Goal: Information Seeking & Learning: Learn about a topic

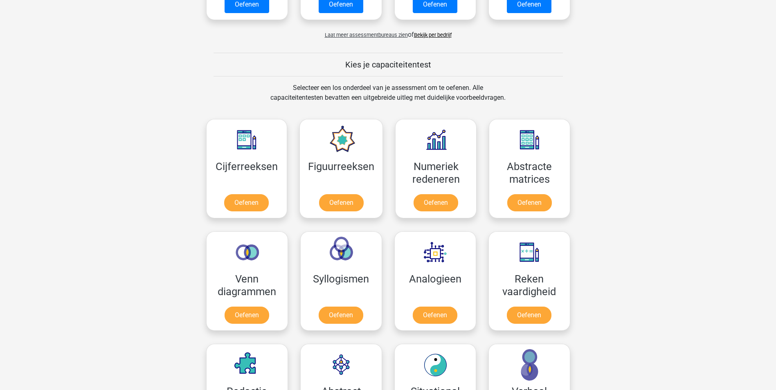
scroll to position [286, 0]
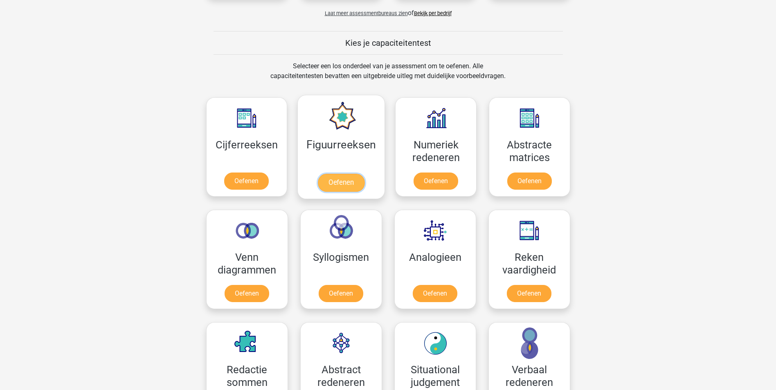
click at [355, 178] on link "Oefenen" at bounding box center [341, 183] width 47 height 18
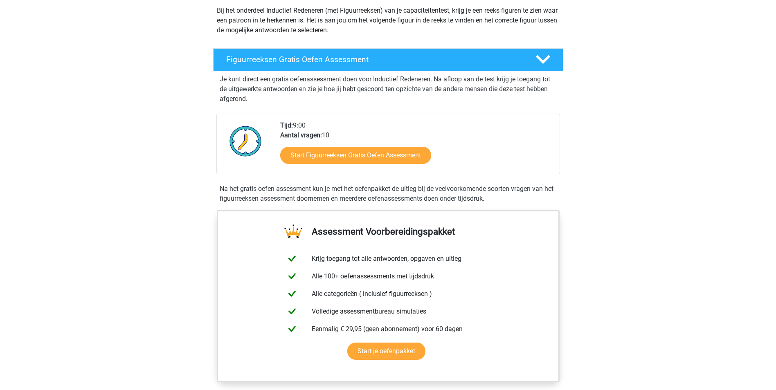
scroll to position [123, 0]
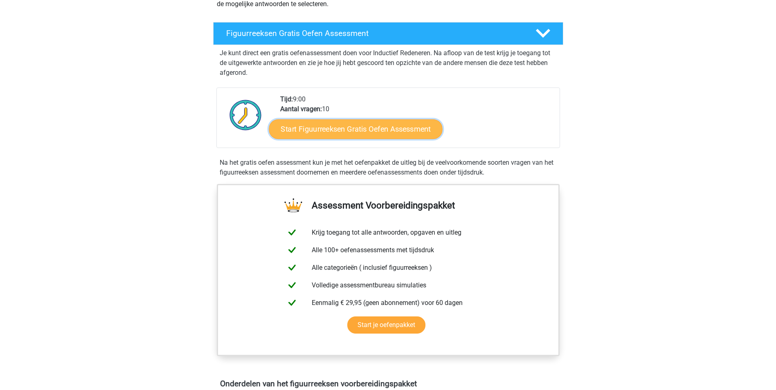
click at [392, 129] on link "Start Figuurreeksen Gratis Oefen Assessment" at bounding box center [355, 129] width 173 height 20
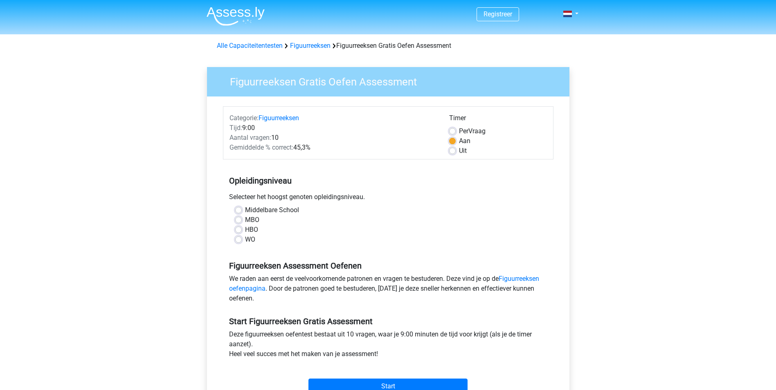
click at [248, 230] on label "HBO" at bounding box center [251, 230] width 13 height 10
click at [242, 230] on input "HBO" at bounding box center [238, 229] width 7 height 8
radio input "true"
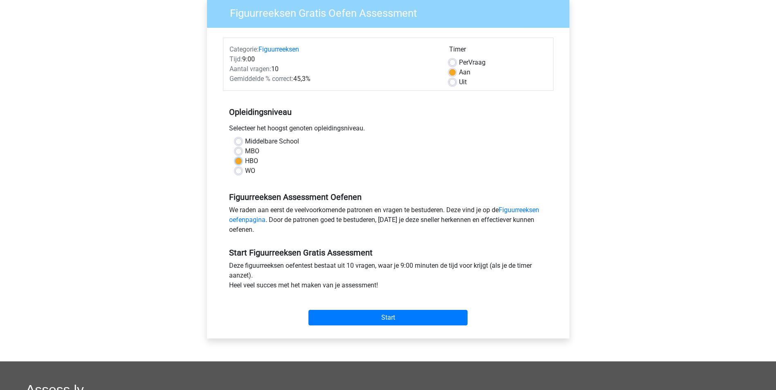
scroll to position [82, 0]
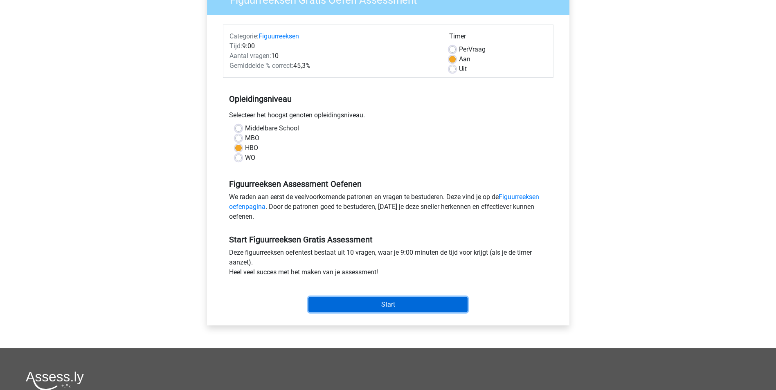
click at [393, 307] on input "Start" at bounding box center [387, 305] width 159 height 16
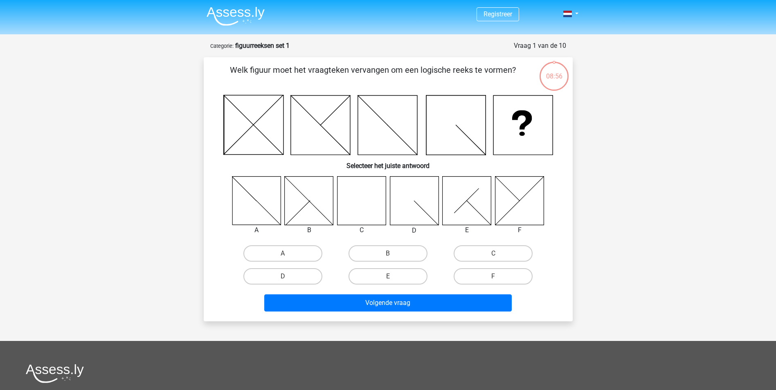
click at [369, 195] on icon at bounding box center [361, 200] width 49 height 49
click at [472, 255] on label "C" at bounding box center [492, 253] width 79 height 16
click at [493, 255] on input "C" at bounding box center [495, 256] width 5 height 5
radio input "true"
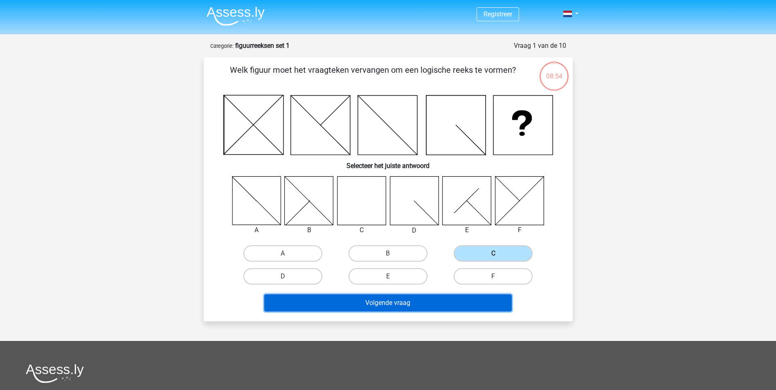
click at [413, 299] on button "Volgende vraag" at bounding box center [387, 302] width 247 height 17
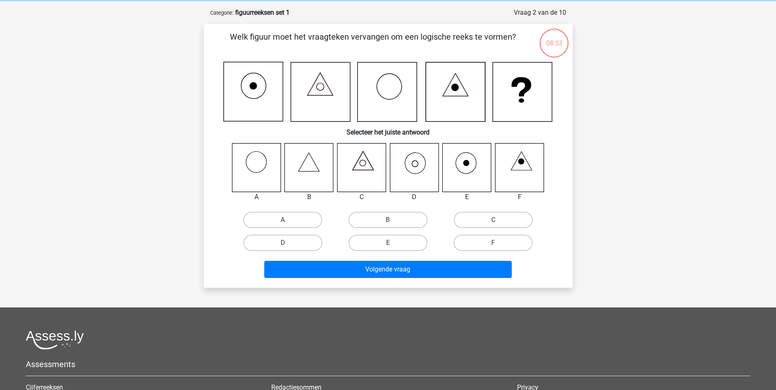
scroll to position [41, 0]
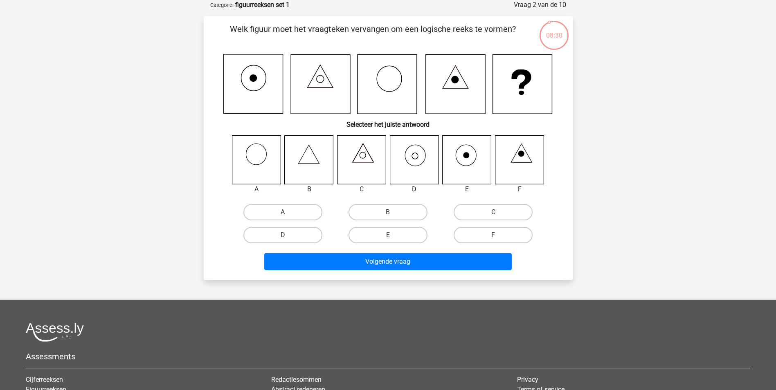
click at [422, 156] on icon at bounding box center [414, 159] width 49 height 49
click at [285, 238] on input "D" at bounding box center [285, 237] width 5 height 5
radio input "true"
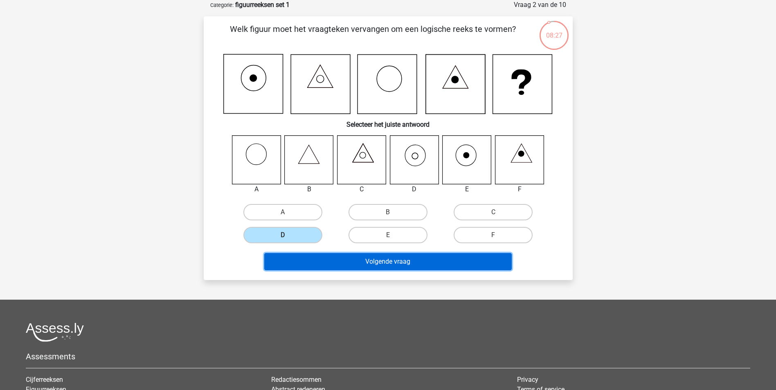
click at [394, 263] on button "Volgende vraag" at bounding box center [387, 261] width 247 height 17
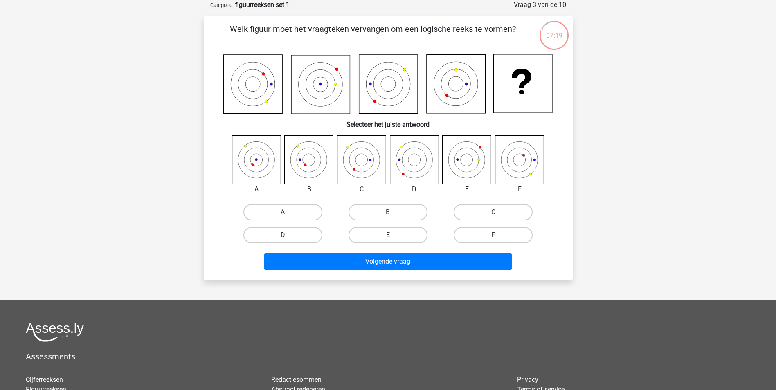
click at [463, 163] on icon at bounding box center [466, 159] width 49 height 49
click at [478, 232] on label "F" at bounding box center [492, 235] width 79 height 16
click at [493, 235] on input "F" at bounding box center [495, 237] width 5 height 5
radio input "true"
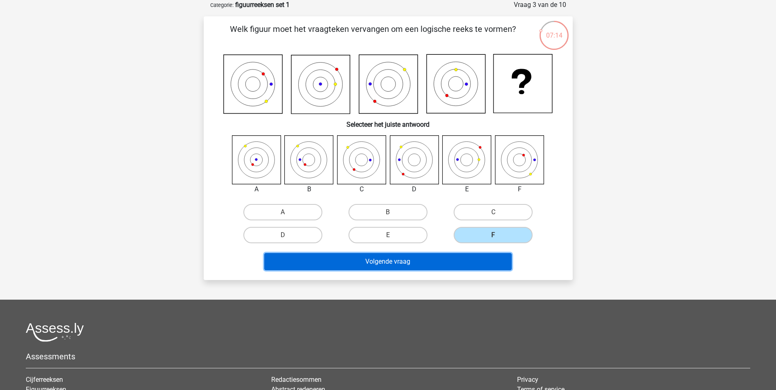
click at [439, 263] on button "Volgende vraag" at bounding box center [387, 261] width 247 height 17
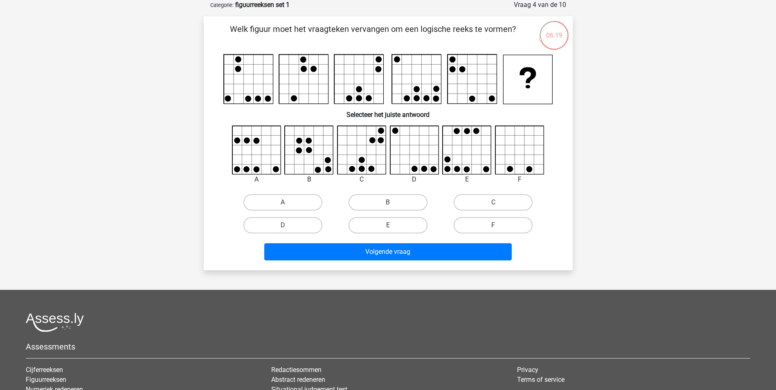
click at [421, 148] on icon at bounding box center [414, 150] width 49 height 49
click at [303, 228] on label "D" at bounding box center [282, 225] width 79 height 16
click at [288, 228] on input "D" at bounding box center [285, 227] width 5 height 5
radio input "true"
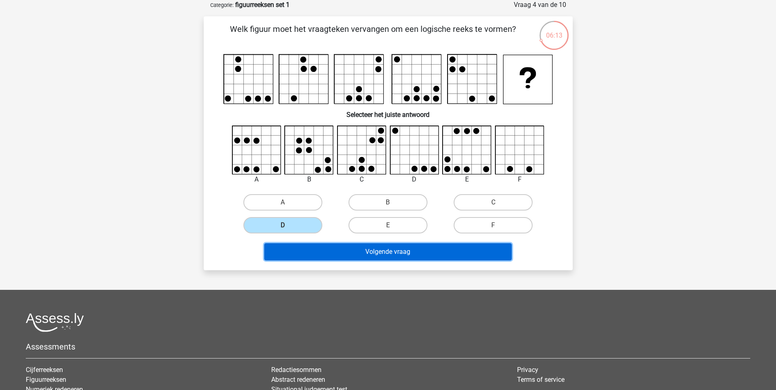
click at [449, 253] on button "Volgende vraag" at bounding box center [387, 251] width 247 height 17
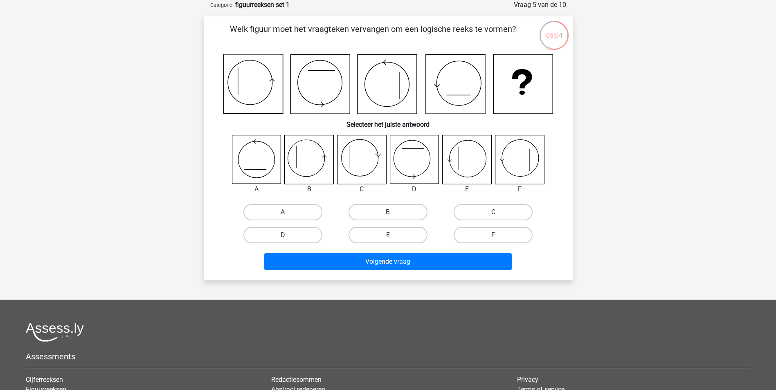
click at [406, 213] on label "B" at bounding box center [387, 212] width 79 height 16
click at [393, 213] on input "B" at bounding box center [390, 214] width 5 height 5
radio input "true"
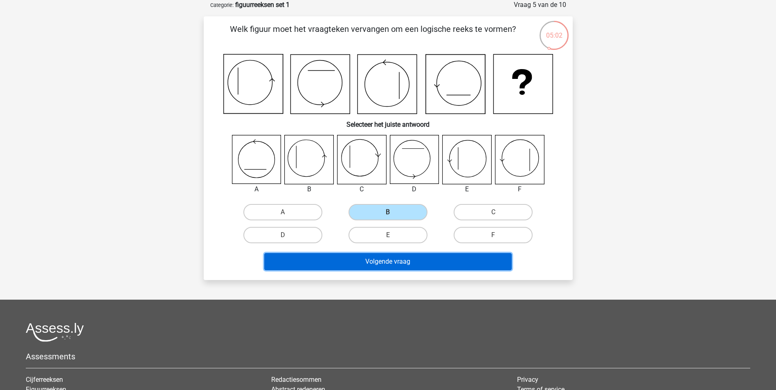
click at [432, 265] on button "Volgende vraag" at bounding box center [387, 261] width 247 height 17
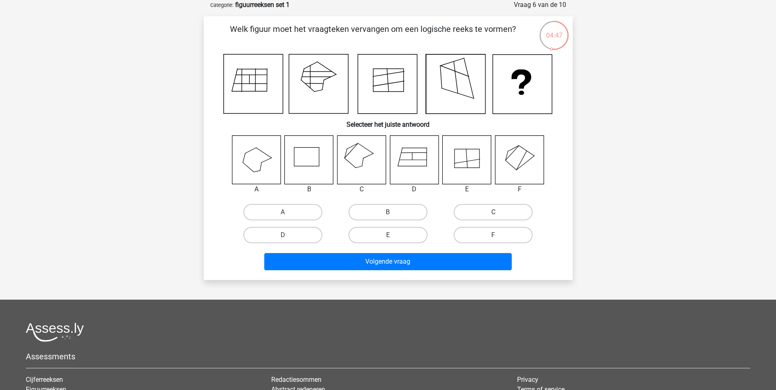
click at [505, 215] on label "C" at bounding box center [492, 212] width 79 height 16
click at [498, 215] on input "C" at bounding box center [495, 214] width 5 height 5
radio input "true"
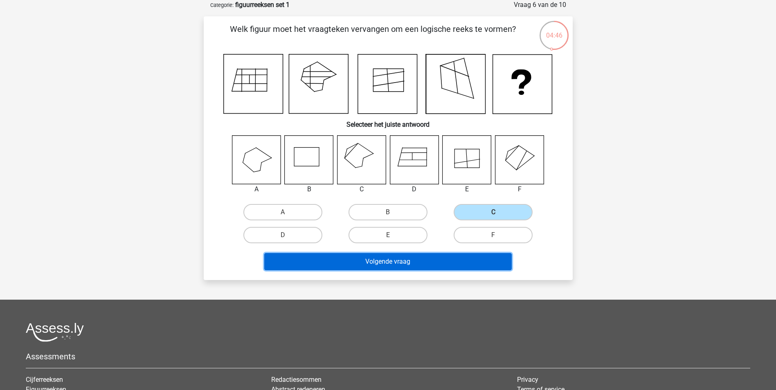
click at [448, 261] on button "Volgende vraag" at bounding box center [387, 261] width 247 height 17
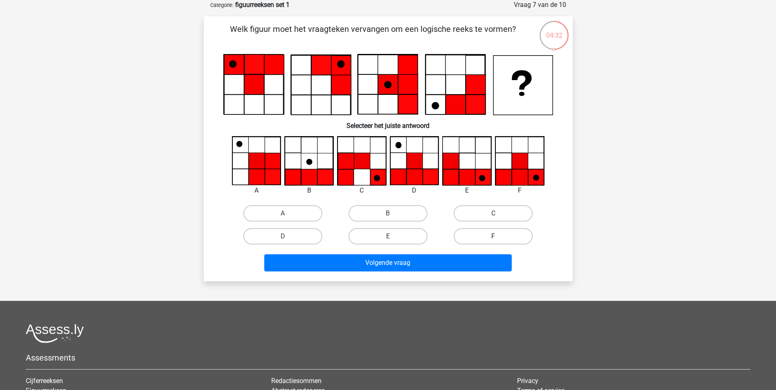
click at [496, 236] on label "F" at bounding box center [492, 236] width 79 height 16
click at [496, 236] on input "F" at bounding box center [495, 238] width 5 height 5
radio input "true"
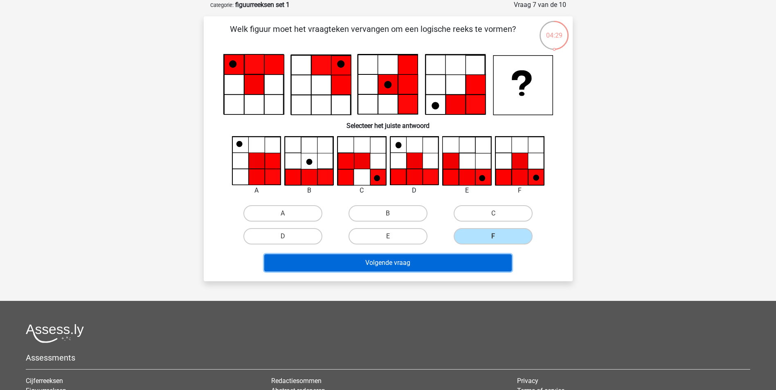
click at [452, 263] on button "Volgende vraag" at bounding box center [387, 262] width 247 height 17
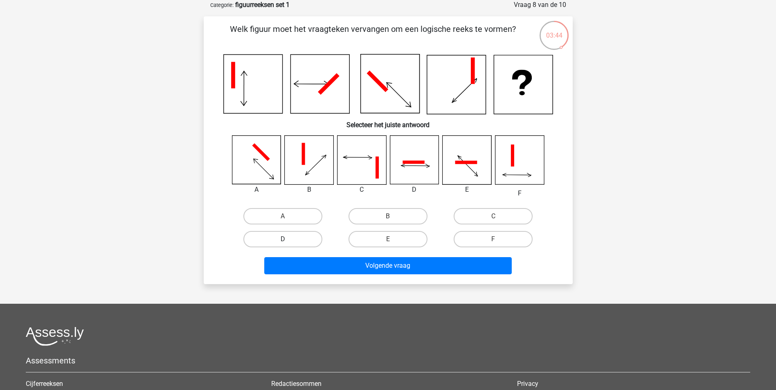
click at [277, 241] on label "D" at bounding box center [282, 239] width 79 height 16
click at [283, 241] on input "D" at bounding box center [285, 241] width 5 height 5
radio input "true"
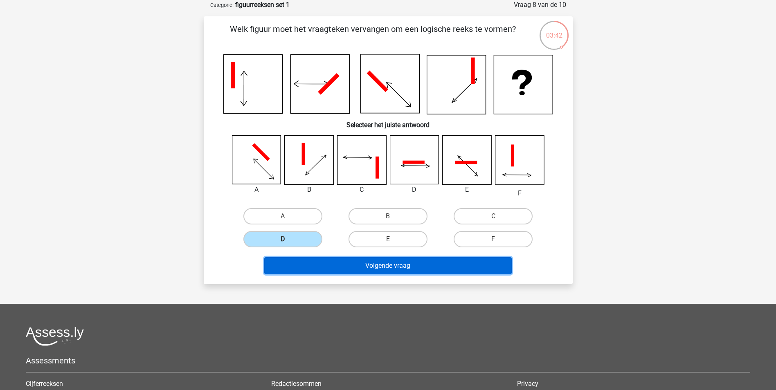
click at [378, 267] on button "Volgende vraag" at bounding box center [387, 265] width 247 height 17
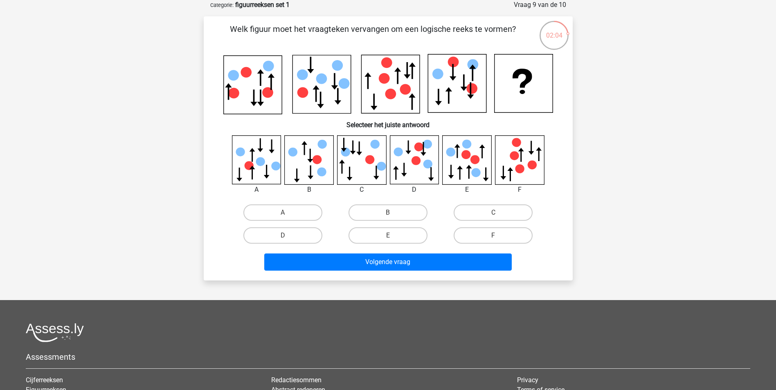
click at [496, 215] on input "C" at bounding box center [495, 215] width 5 height 5
radio input "true"
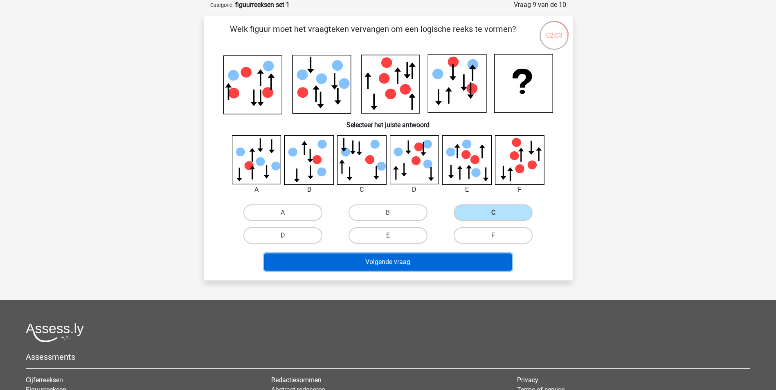
click at [480, 268] on button "Volgende vraag" at bounding box center [387, 262] width 247 height 17
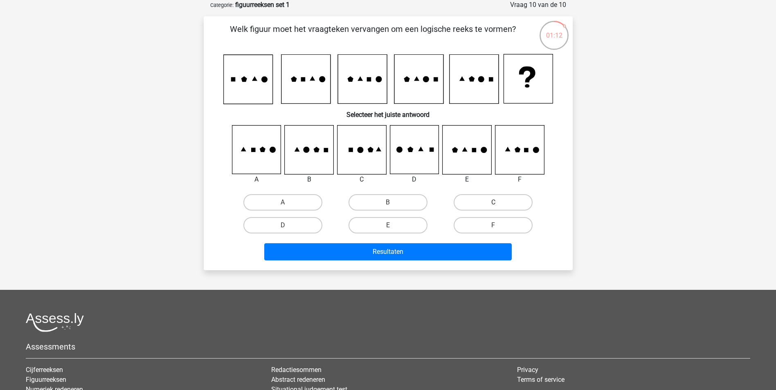
click at [483, 195] on label "C" at bounding box center [492, 202] width 79 height 16
click at [493, 202] on input "C" at bounding box center [495, 204] width 5 height 5
radio input "true"
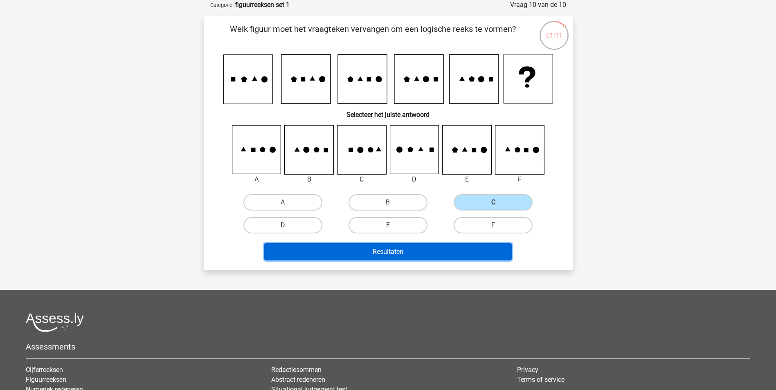
click at [408, 251] on button "Resultaten" at bounding box center [387, 251] width 247 height 17
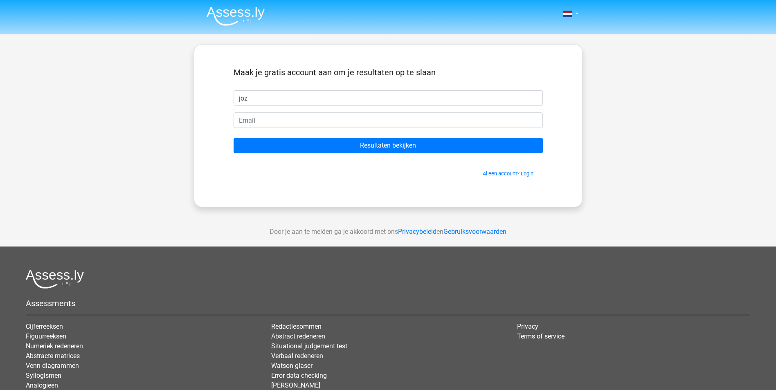
type input "joz"
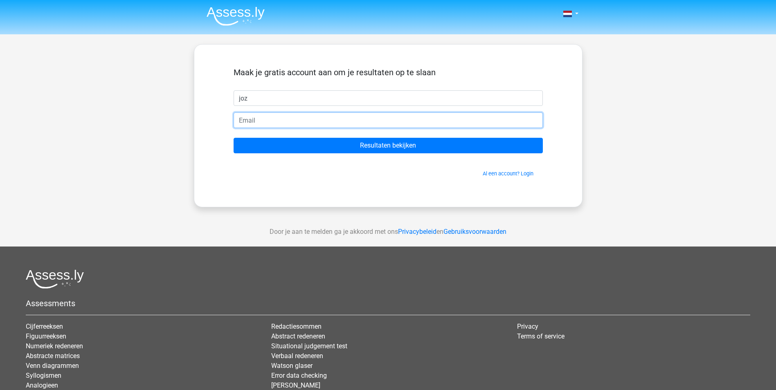
click at [235, 121] on input "email" at bounding box center [387, 120] width 309 height 16
type input "[EMAIL_ADDRESS][DOMAIN_NAME]"
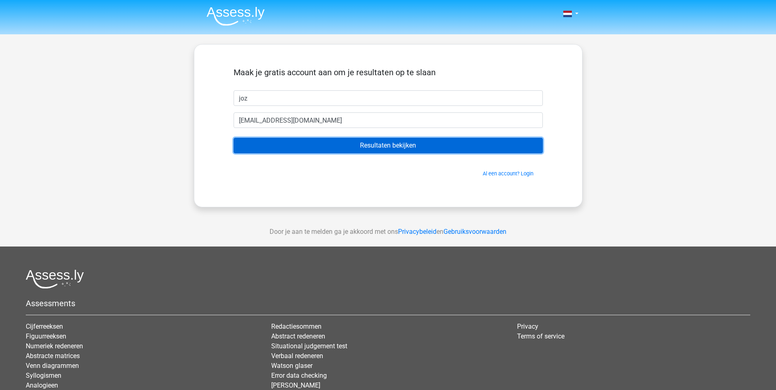
click at [393, 142] on input "Resultaten bekijken" at bounding box center [387, 146] width 309 height 16
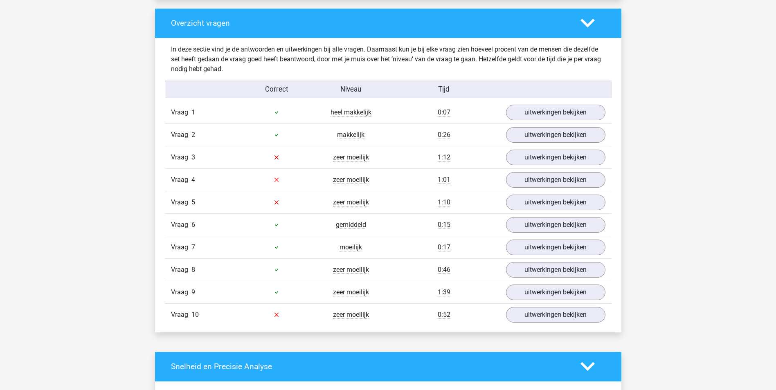
scroll to position [613, 0]
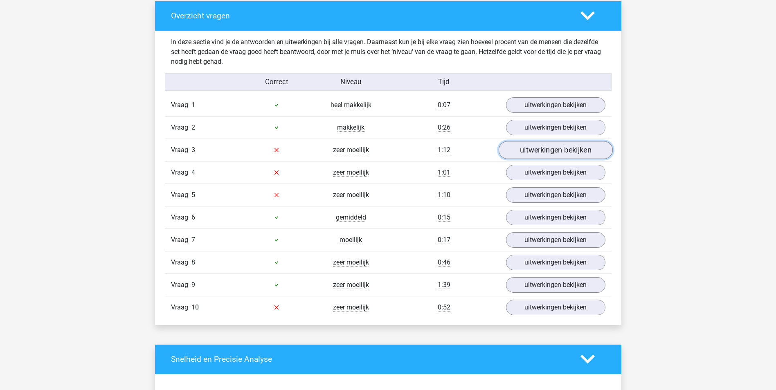
click at [583, 148] on link "uitwerkingen bekijken" at bounding box center [555, 150] width 114 height 18
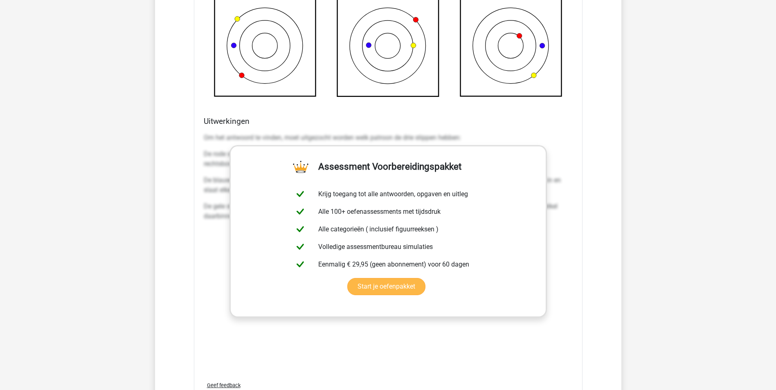
scroll to position [1063, 0]
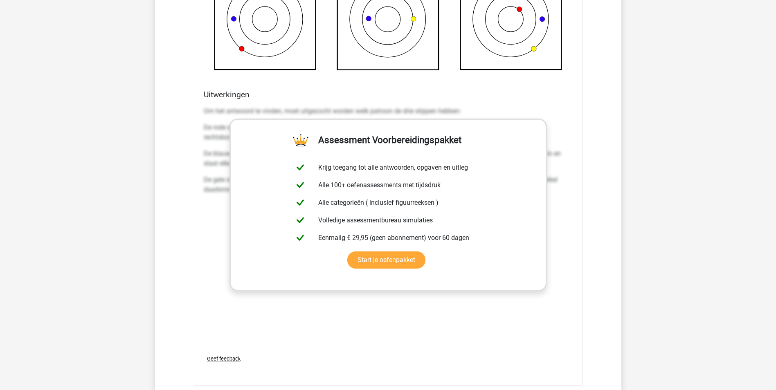
click at [564, 238] on div "Om het antwoord te vinden, moet uitgezocht worden welk patroon de drie stippen …" at bounding box center [388, 225] width 369 height 245
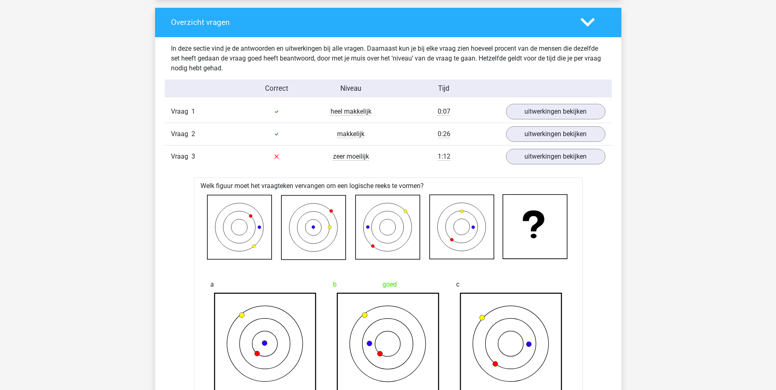
scroll to position [532, 0]
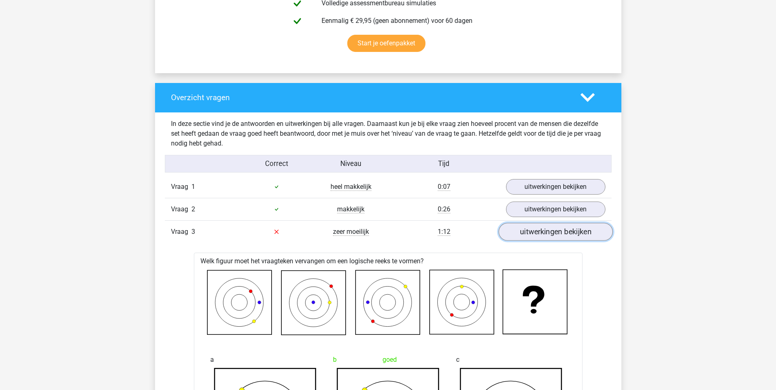
click at [541, 234] on link "uitwerkingen bekijken" at bounding box center [555, 232] width 114 height 18
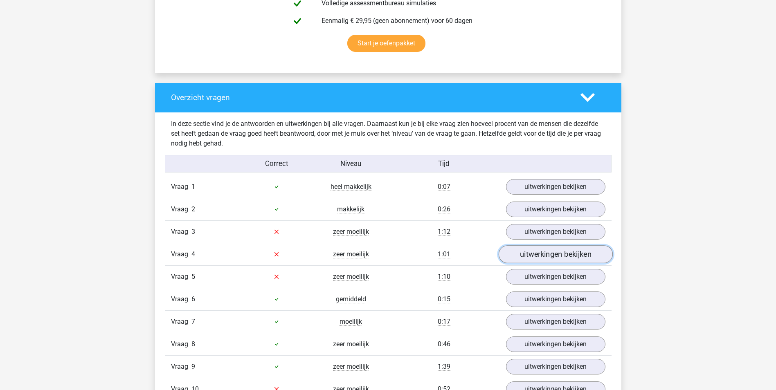
click at [559, 251] on link "uitwerkingen bekijken" at bounding box center [555, 254] width 114 height 18
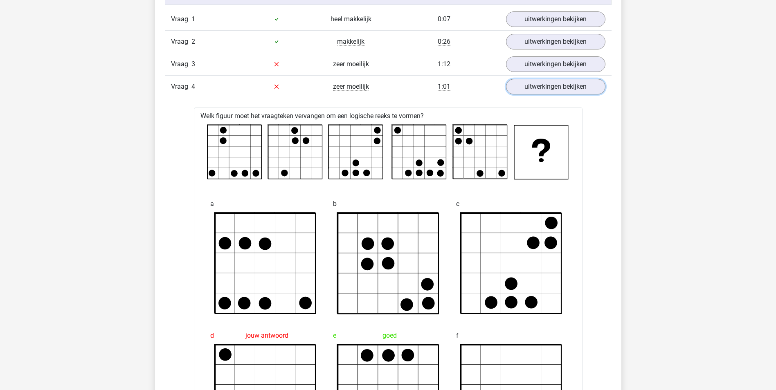
scroll to position [613, 0]
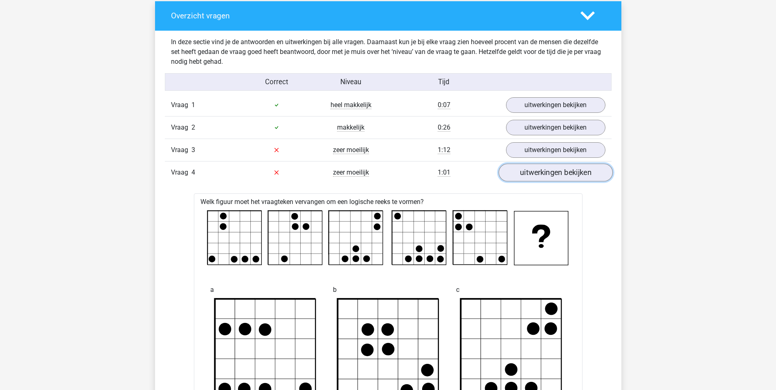
click at [542, 171] on link "uitwerkingen bekijken" at bounding box center [555, 173] width 114 height 18
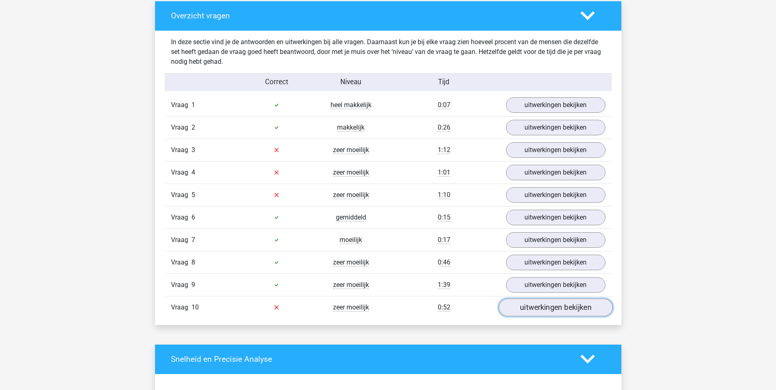
click at [533, 309] on link "uitwerkingen bekijken" at bounding box center [555, 307] width 114 height 18
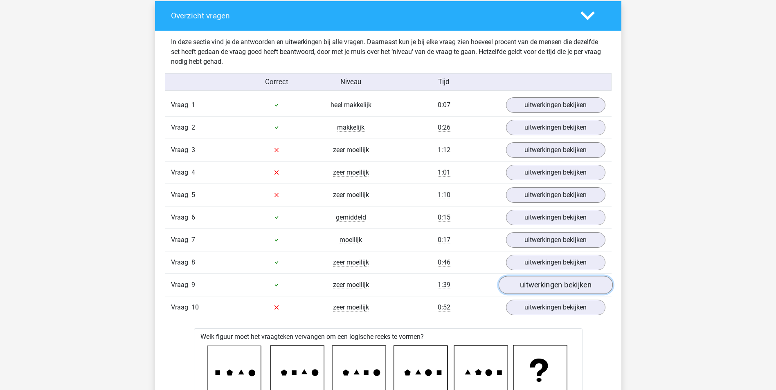
click at [555, 287] on link "uitwerkingen bekijken" at bounding box center [555, 285] width 114 height 18
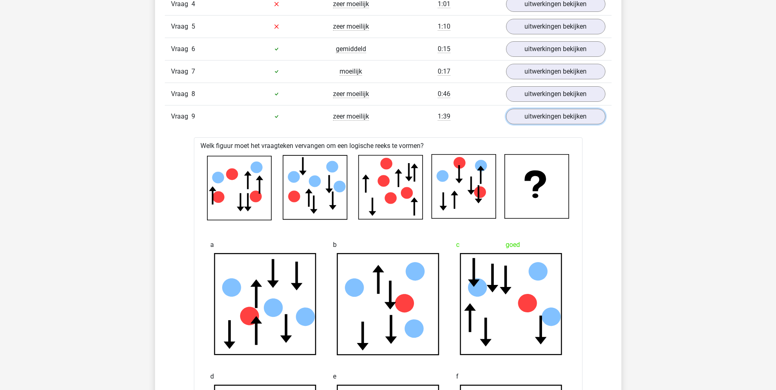
scroll to position [654, 0]
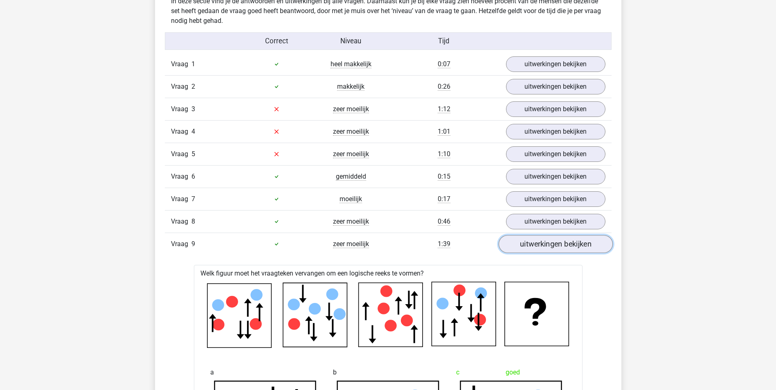
click at [571, 248] on link "uitwerkingen bekijken" at bounding box center [555, 244] width 114 height 18
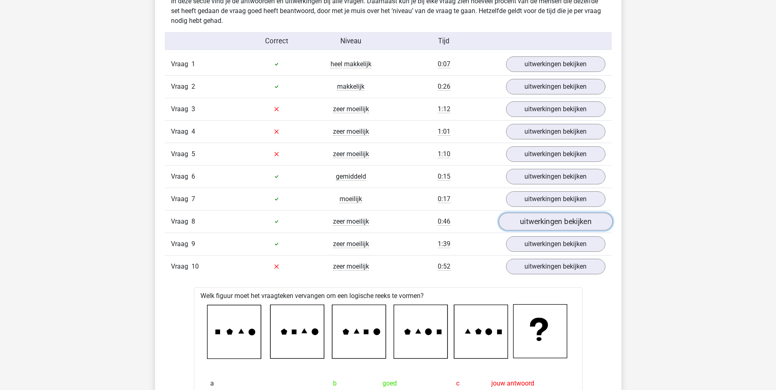
click at [541, 224] on link "uitwerkingen bekijken" at bounding box center [555, 222] width 114 height 18
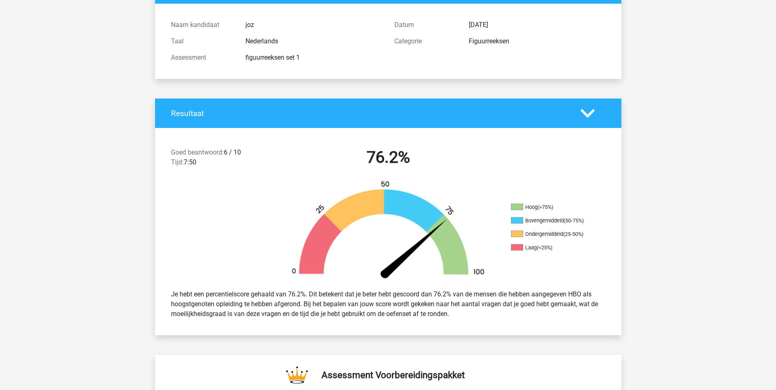
scroll to position [0, 0]
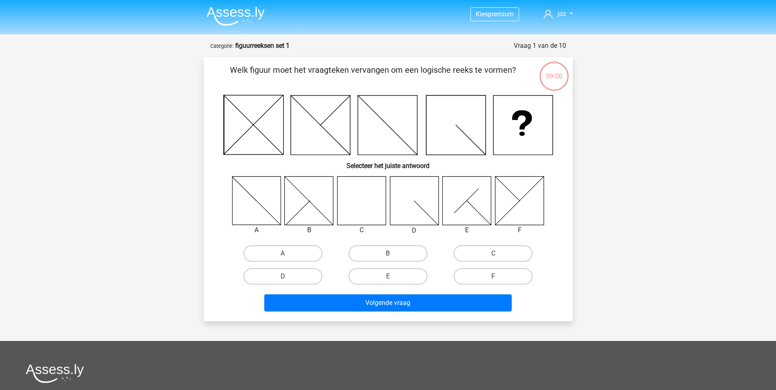
scroll to position [41, 0]
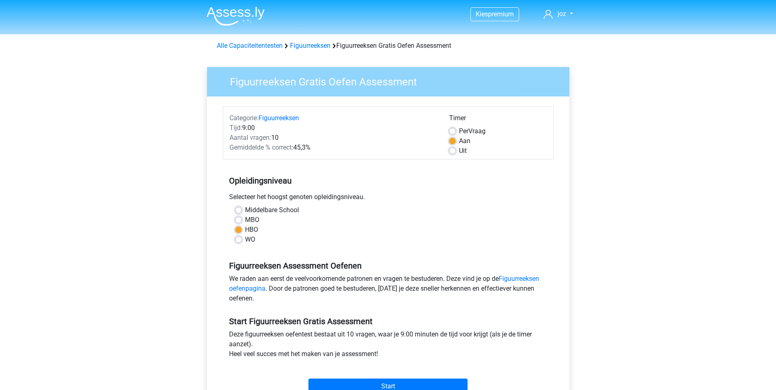
scroll to position [82, 0]
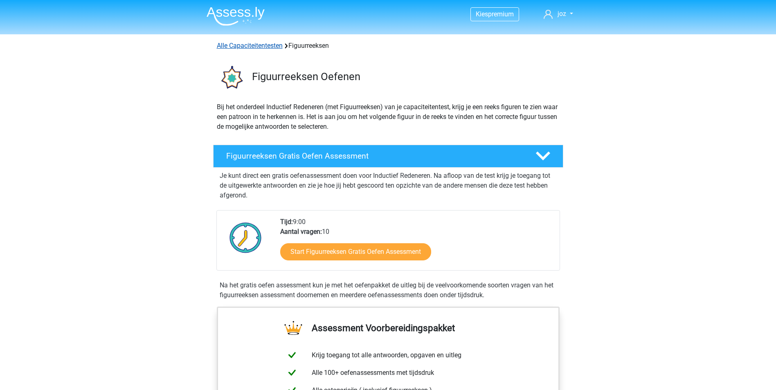
click at [261, 43] on link "Alle Capaciteitentesten" at bounding box center [250, 46] width 66 height 8
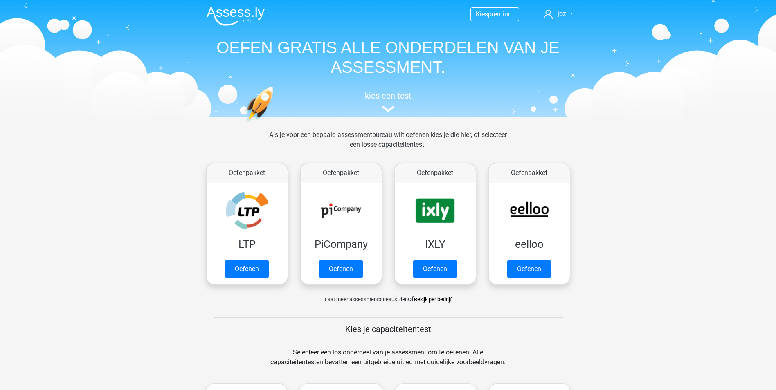
scroll to position [348, 0]
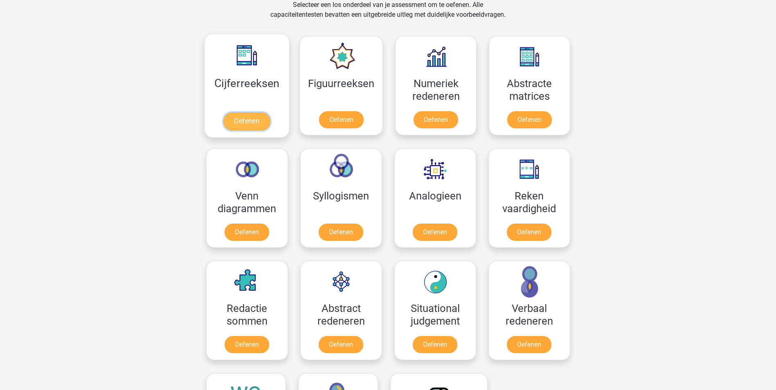
click at [256, 112] on link "Oefenen" at bounding box center [246, 121] width 47 height 18
click at [440, 225] on link "Oefenen" at bounding box center [434, 234] width 47 height 18
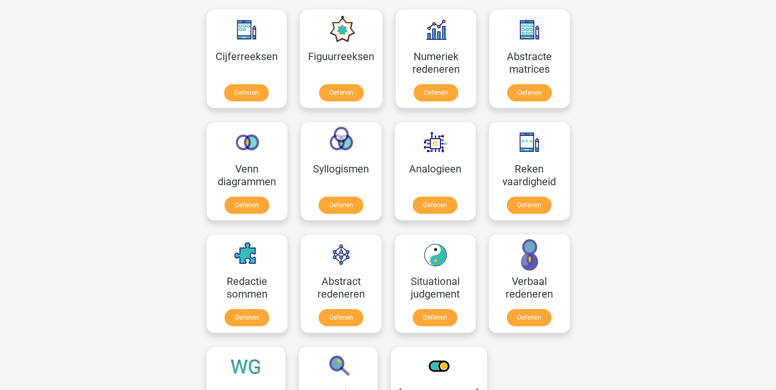
scroll to position [429, 0]
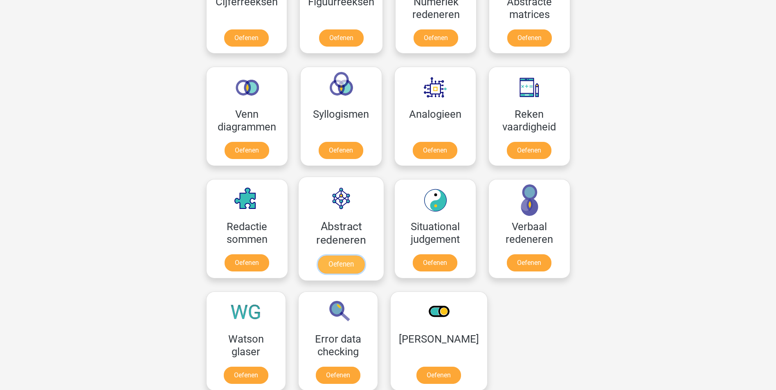
click at [344, 256] on link "Oefenen" at bounding box center [340, 265] width 47 height 18
click at [234, 143] on link "Oefenen" at bounding box center [246, 152] width 47 height 18
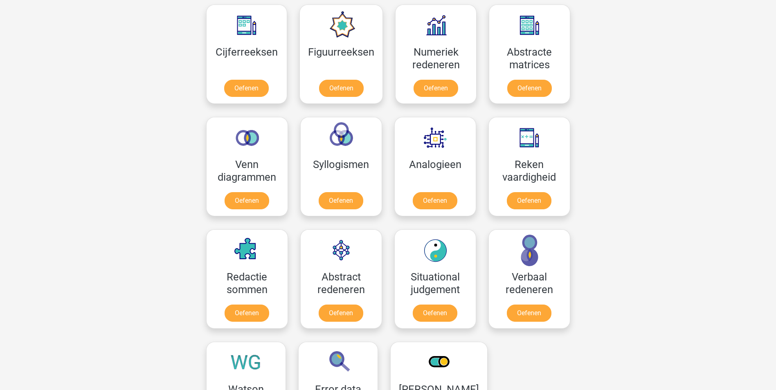
scroll to position [388, 0]
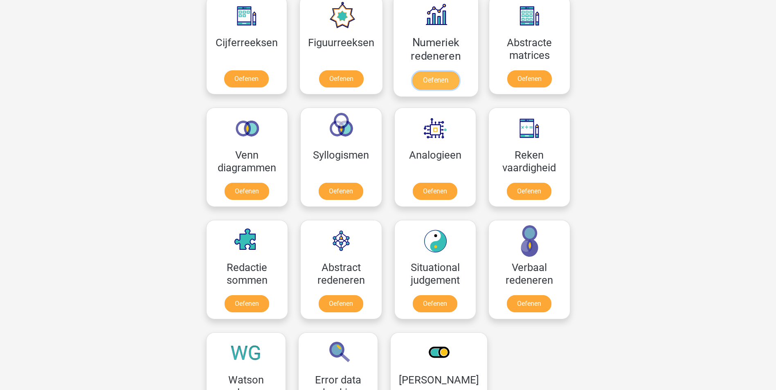
click at [434, 72] on link "Oefenen" at bounding box center [435, 81] width 47 height 18
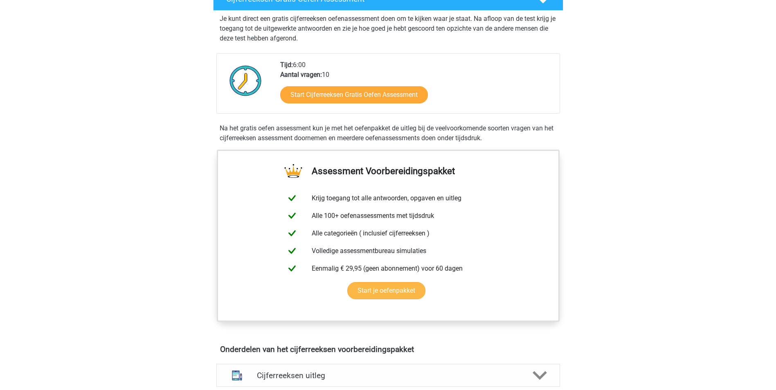
scroll to position [164, 0]
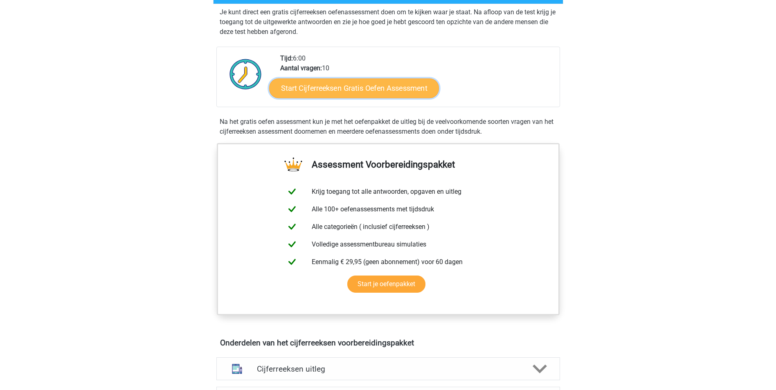
click at [358, 98] on link "Start Cijferreeksen Gratis Oefen Assessment" at bounding box center [354, 88] width 170 height 20
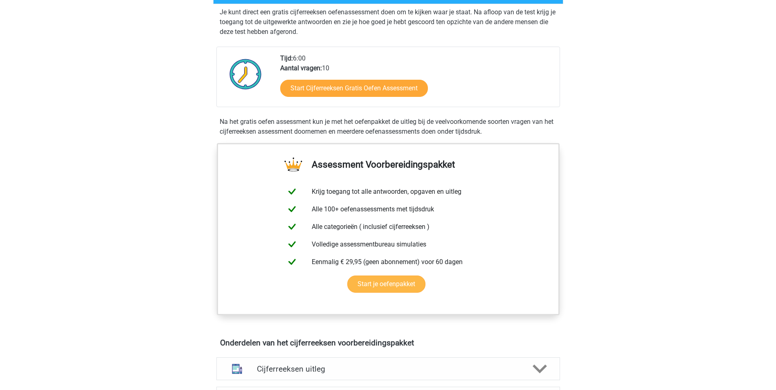
scroll to position [0, 0]
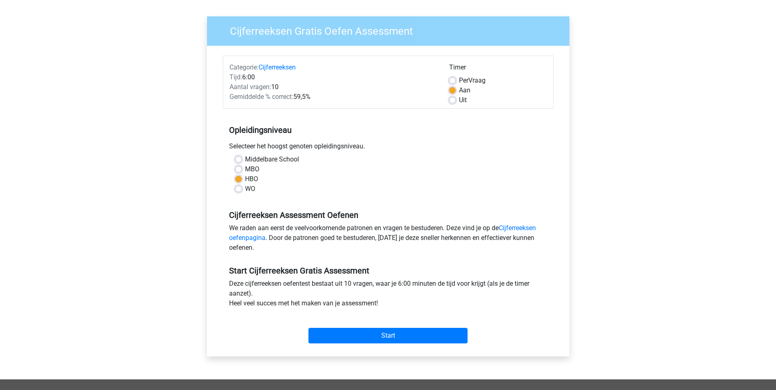
scroll to position [164, 0]
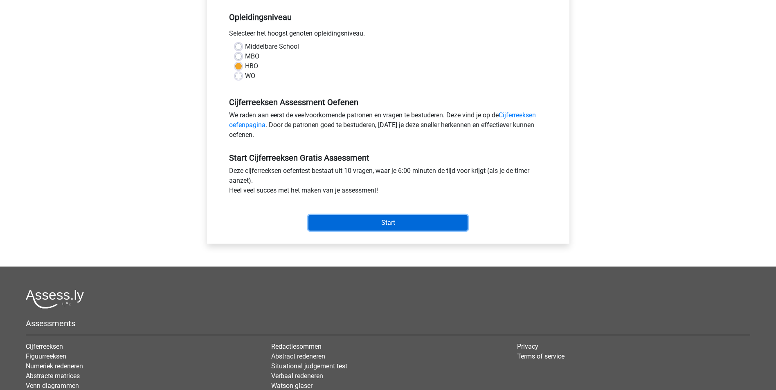
click at [389, 223] on input "Start" at bounding box center [387, 223] width 159 height 16
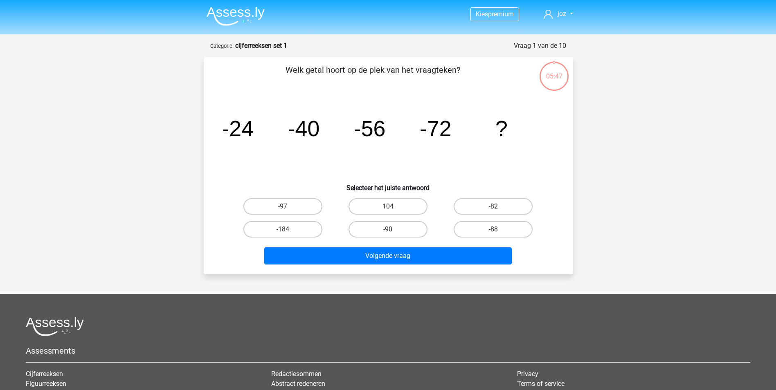
click at [506, 224] on label "-88" at bounding box center [492, 229] width 79 height 16
click at [498, 229] on input "-88" at bounding box center [495, 231] width 5 height 5
radio input "true"
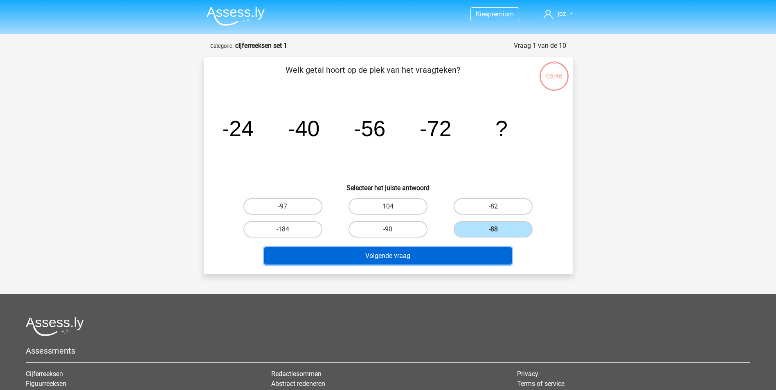
click at [447, 254] on button "Volgende vraag" at bounding box center [387, 255] width 247 height 17
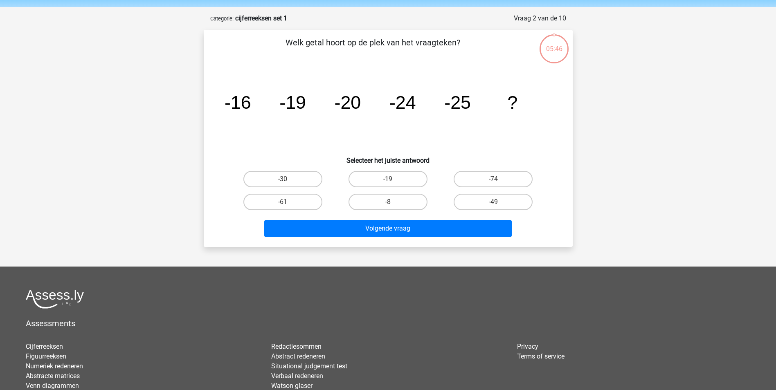
scroll to position [41, 0]
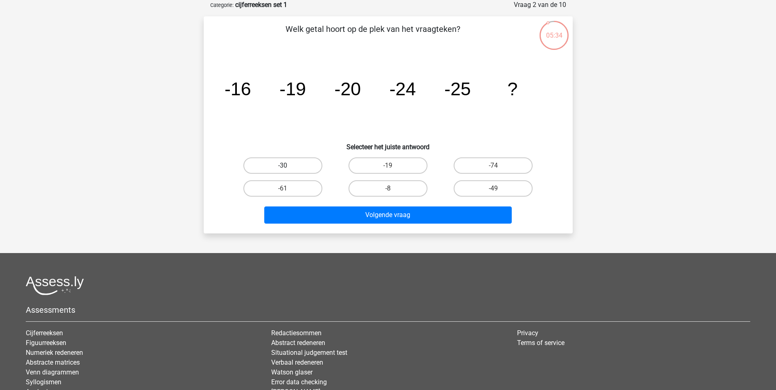
click at [285, 159] on label "-30" at bounding box center [282, 165] width 79 height 16
click at [285, 166] on input "-30" at bounding box center [285, 168] width 5 height 5
radio input "true"
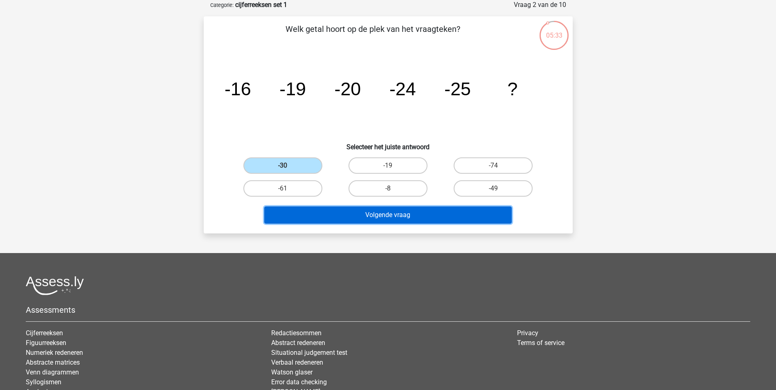
click at [364, 214] on button "Volgende vraag" at bounding box center [387, 214] width 247 height 17
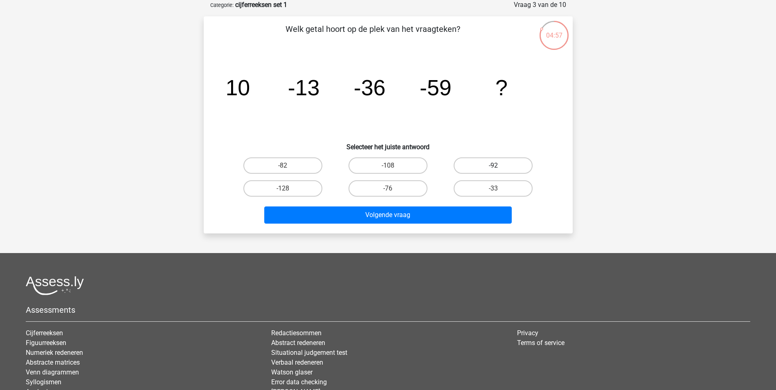
click at [500, 167] on label "-92" at bounding box center [492, 165] width 79 height 16
click at [498, 167] on input "-92" at bounding box center [495, 168] width 5 height 5
radio input "true"
click at [299, 165] on label "-82" at bounding box center [282, 165] width 79 height 16
click at [288, 166] on input "-82" at bounding box center [285, 168] width 5 height 5
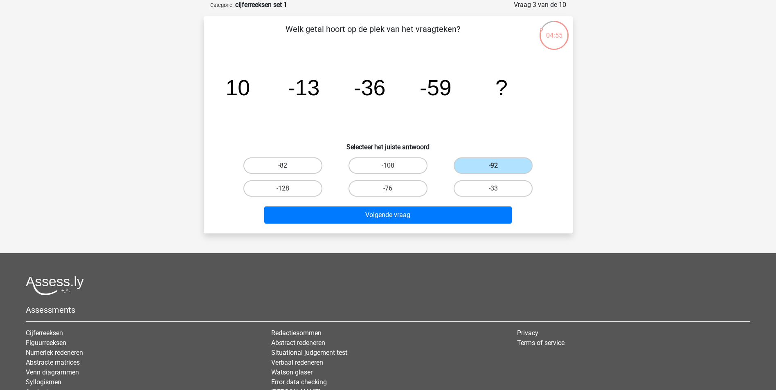
radio input "true"
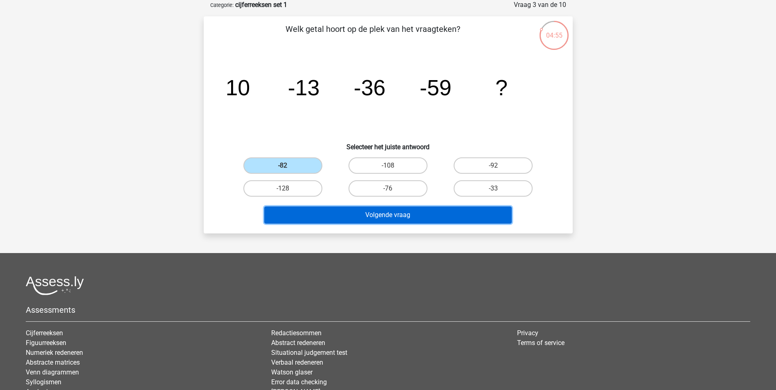
click at [365, 218] on button "Volgende vraag" at bounding box center [387, 214] width 247 height 17
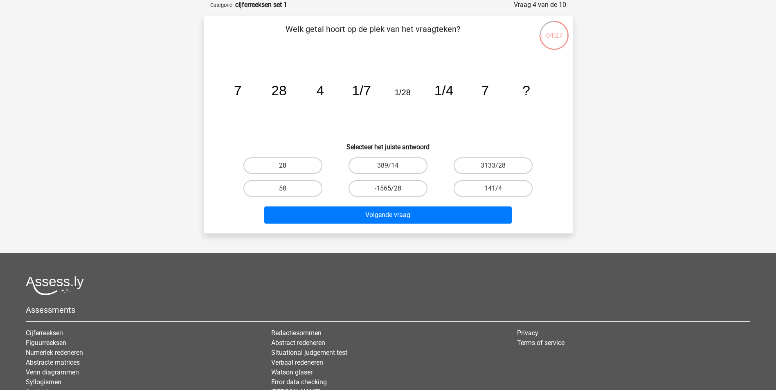
click at [279, 164] on label "28" at bounding box center [282, 165] width 79 height 16
click at [283, 166] on input "28" at bounding box center [285, 168] width 5 height 5
radio input "true"
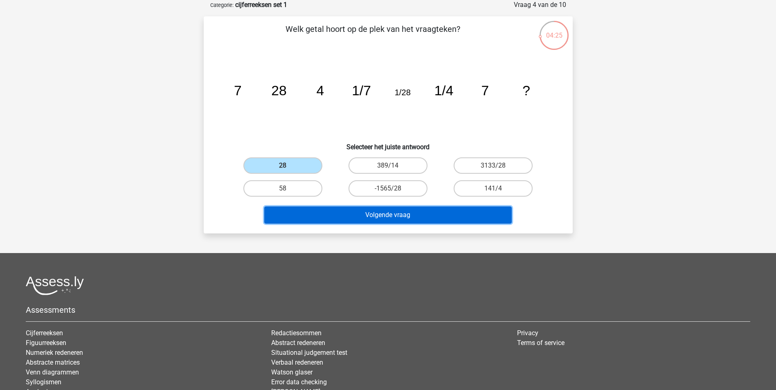
click at [399, 216] on button "Volgende vraag" at bounding box center [387, 214] width 247 height 17
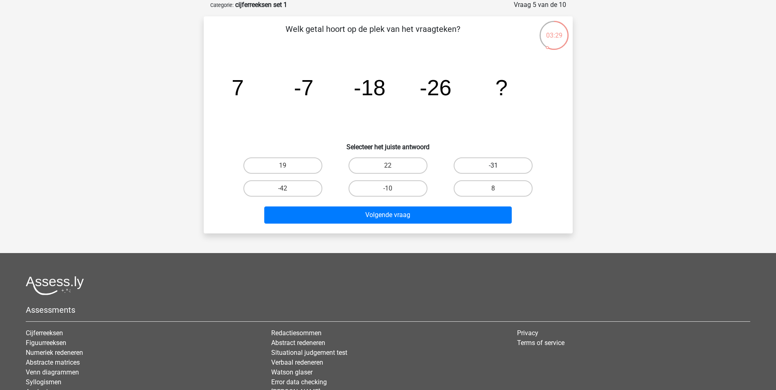
click at [481, 162] on label "-31" at bounding box center [492, 165] width 79 height 16
click at [493, 166] on input "-31" at bounding box center [495, 168] width 5 height 5
radio input "true"
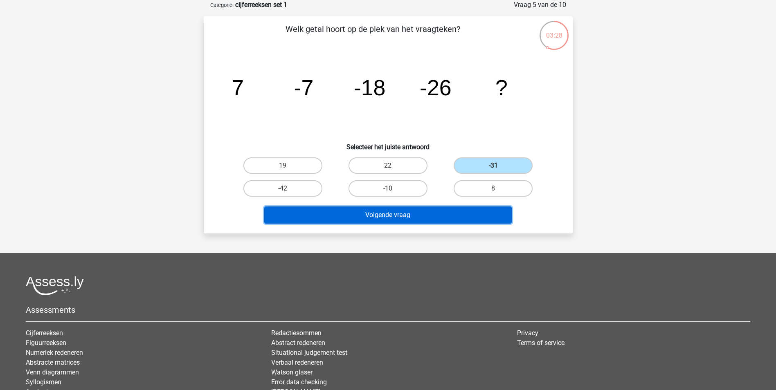
click at [455, 218] on button "Volgende vraag" at bounding box center [387, 214] width 247 height 17
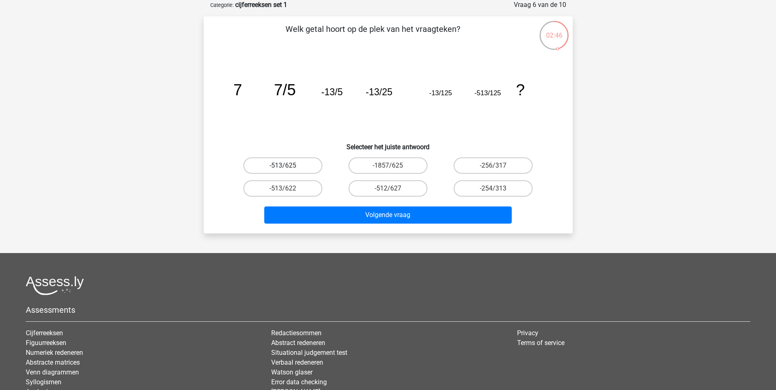
click at [292, 163] on label "-513/625" at bounding box center [282, 165] width 79 height 16
click at [288, 166] on input "-513/625" at bounding box center [285, 168] width 5 height 5
radio input "true"
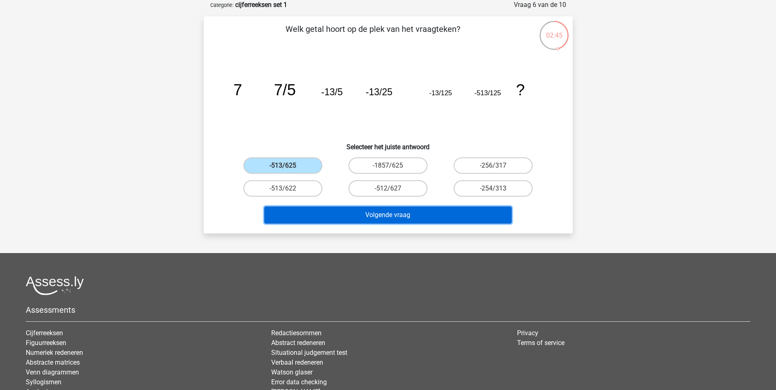
click at [394, 213] on button "Volgende vraag" at bounding box center [387, 214] width 247 height 17
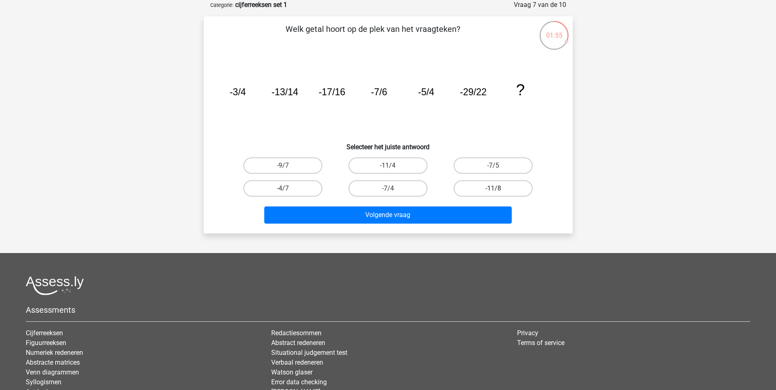
click at [488, 193] on label "-11/8" at bounding box center [492, 188] width 79 height 16
click at [493, 193] on input "-11/8" at bounding box center [495, 190] width 5 height 5
radio input "true"
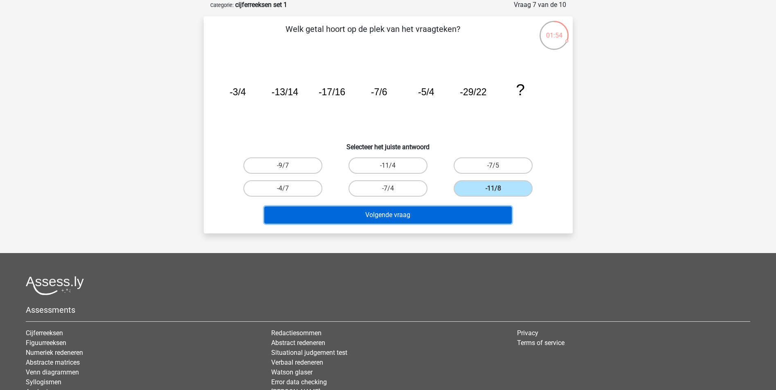
click at [459, 206] on button "Volgende vraag" at bounding box center [387, 214] width 247 height 17
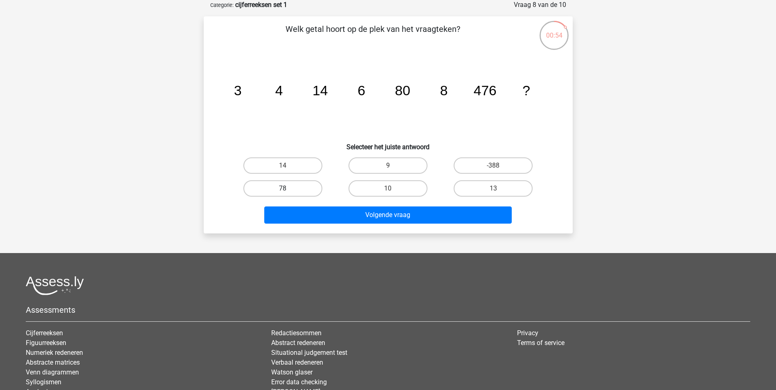
click at [292, 186] on label "78" at bounding box center [282, 188] width 79 height 16
click at [288, 188] on input "78" at bounding box center [285, 190] width 5 height 5
radio input "true"
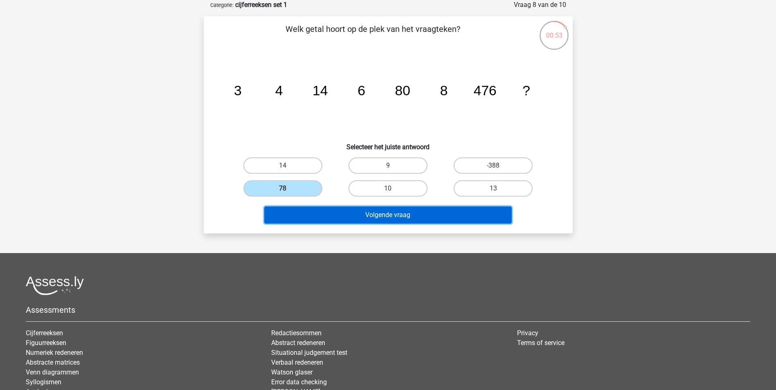
click at [409, 217] on button "Volgende vraag" at bounding box center [387, 214] width 247 height 17
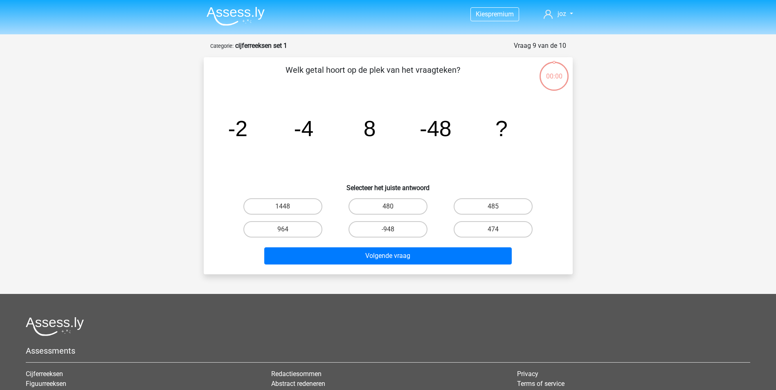
scroll to position [41, 0]
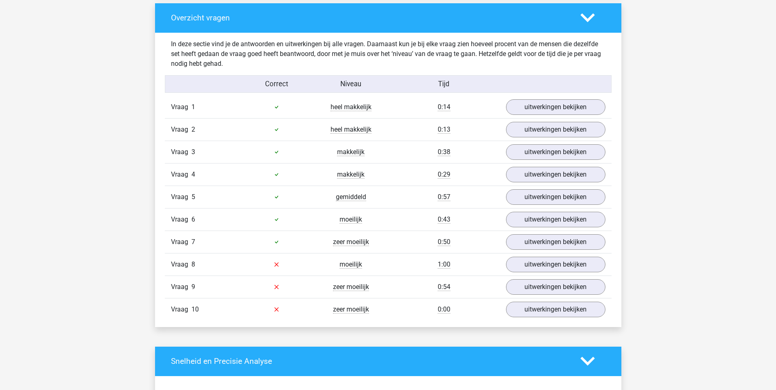
scroll to position [613, 0]
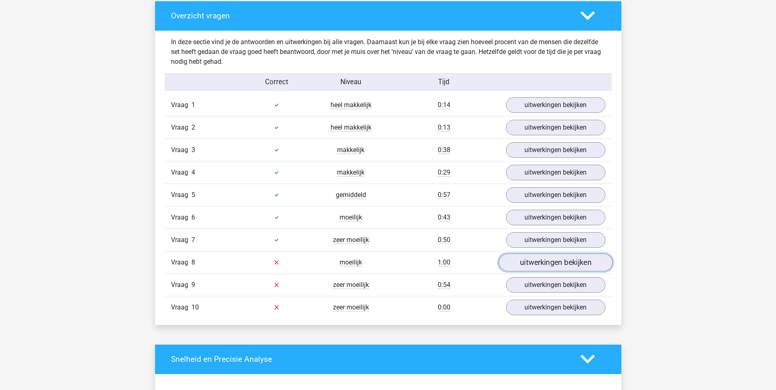
click at [561, 261] on link "uitwerkingen bekijken" at bounding box center [555, 263] width 114 height 18
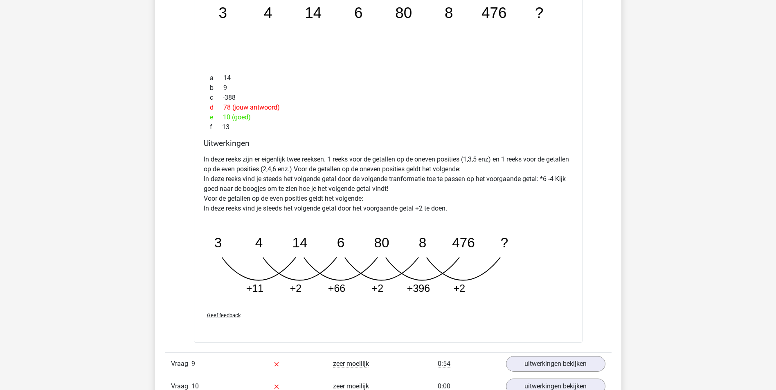
scroll to position [981, 0]
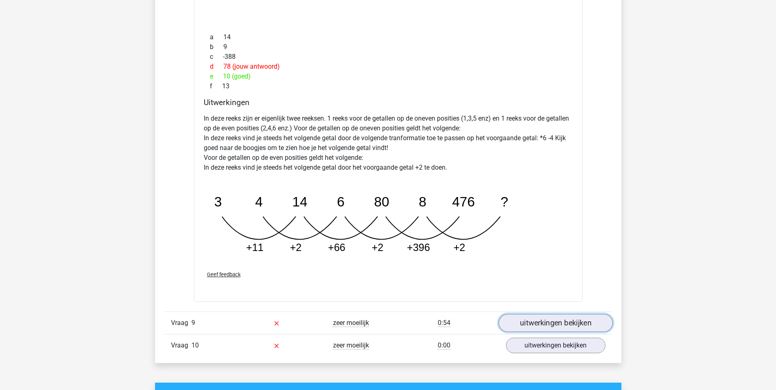
click at [529, 323] on link "uitwerkingen bekijken" at bounding box center [555, 323] width 114 height 18
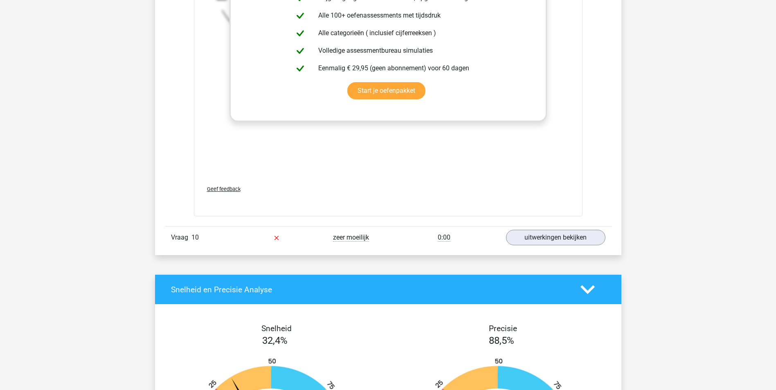
scroll to position [1595, 0]
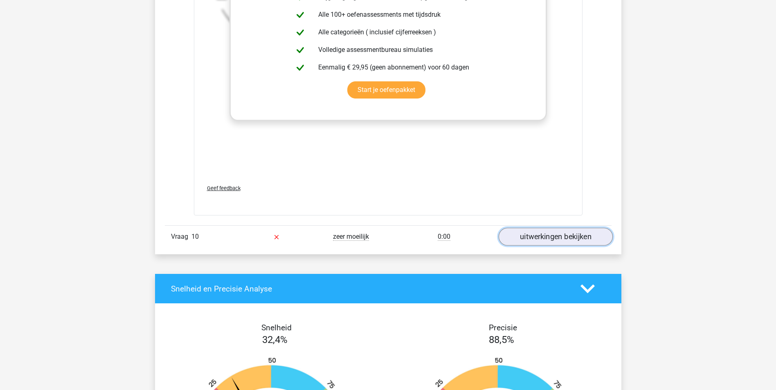
click at [533, 233] on link "uitwerkingen bekijken" at bounding box center [555, 237] width 114 height 18
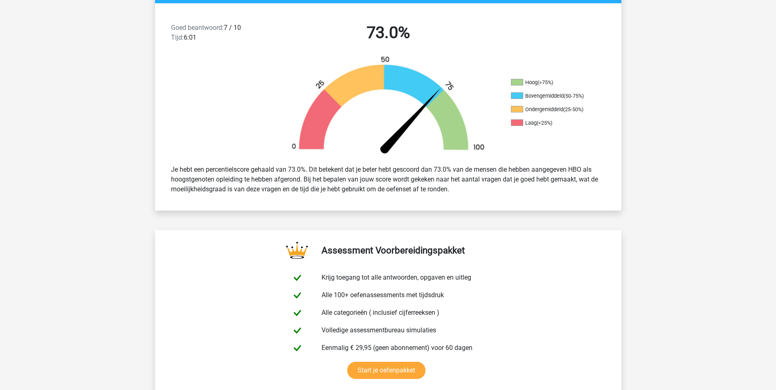
scroll to position [0, 0]
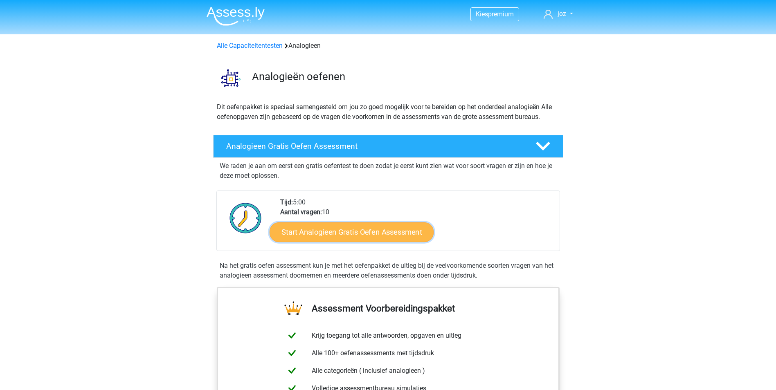
click at [355, 231] on link "Start Analogieen Gratis Oefen Assessment" at bounding box center [351, 232] width 164 height 20
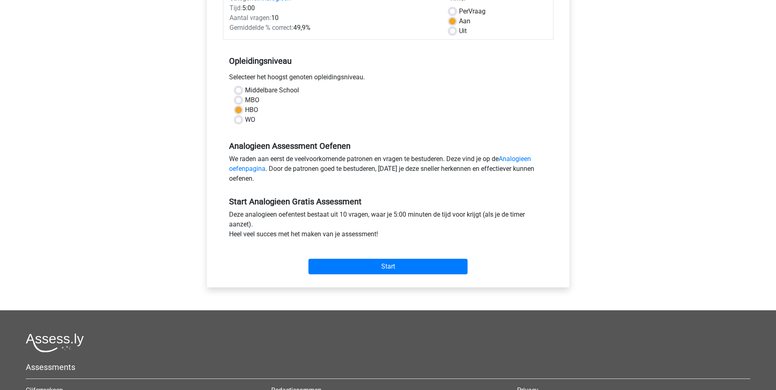
scroll to position [123, 0]
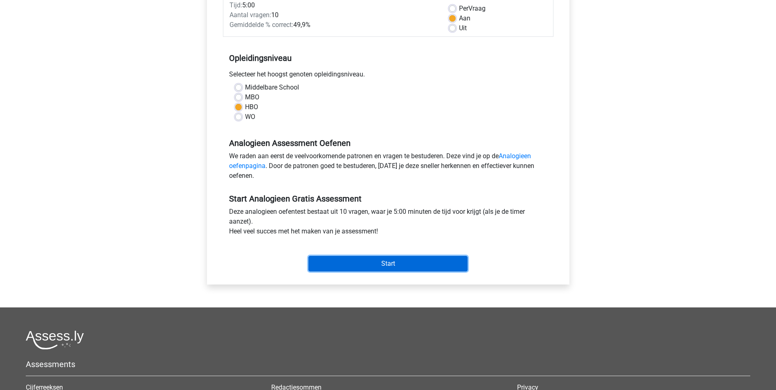
click at [379, 263] on input "Start" at bounding box center [387, 264] width 159 height 16
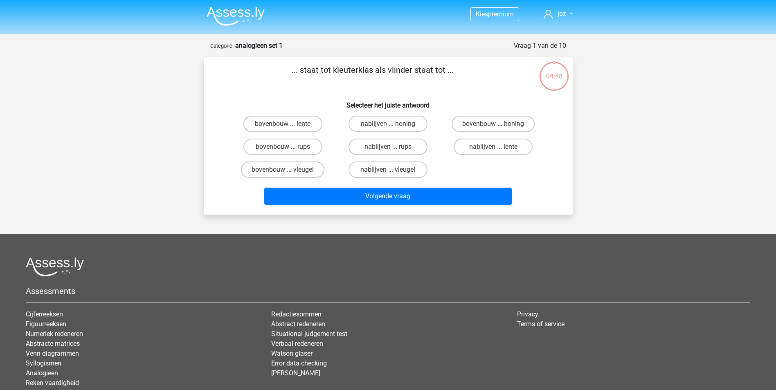
click at [287, 147] on input "bovenbouw ... rups" at bounding box center [285, 149] width 5 height 5
radio input "true"
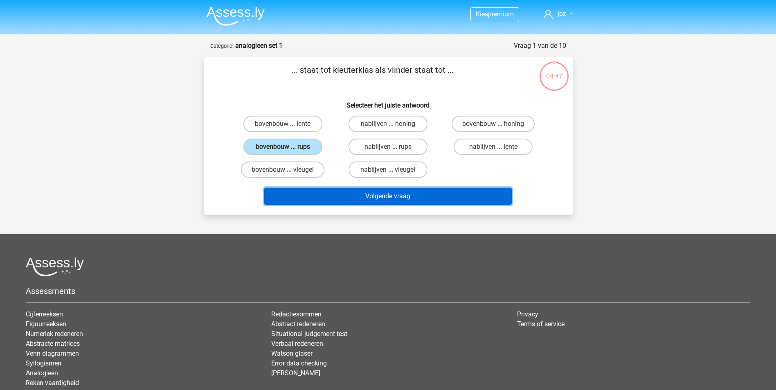
click at [341, 196] on button "Volgende vraag" at bounding box center [387, 196] width 247 height 17
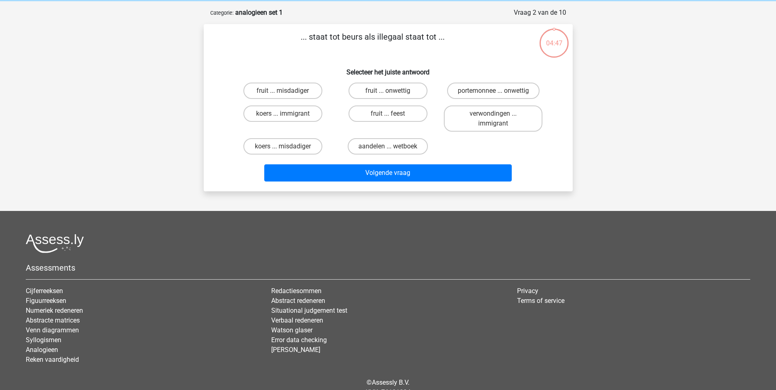
scroll to position [41, 0]
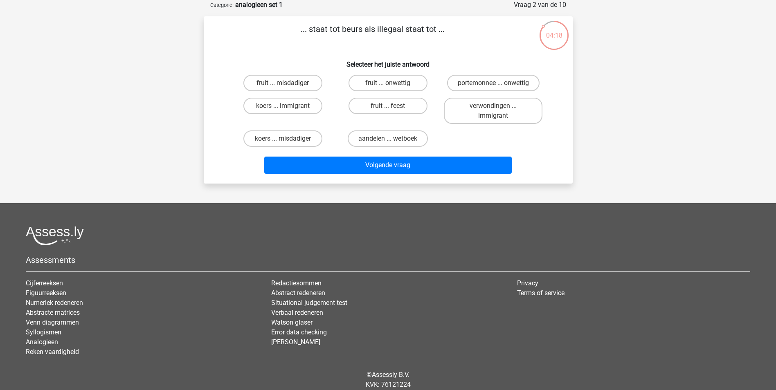
click at [498, 85] on input "portemonnee ... onwettig" at bounding box center [495, 85] width 5 height 5
radio input "true"
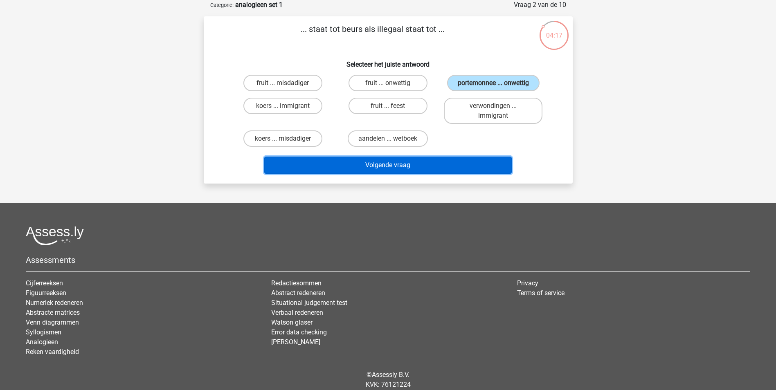
click at [408, 168] on button "Volgende vraag" at bounding box center [387, 165] width 247 height 17
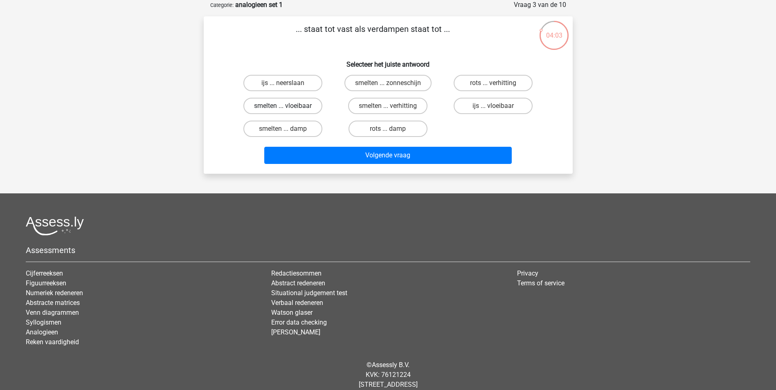
click at [291, 105] on label "smelten ... vloeibaar" at bounding box center [282, 106] width 79 height 16
click at [288, 106] on input "smelten ... vloeibaar" at bounding box center [285, 108] width 5 height 5
radio input "true"
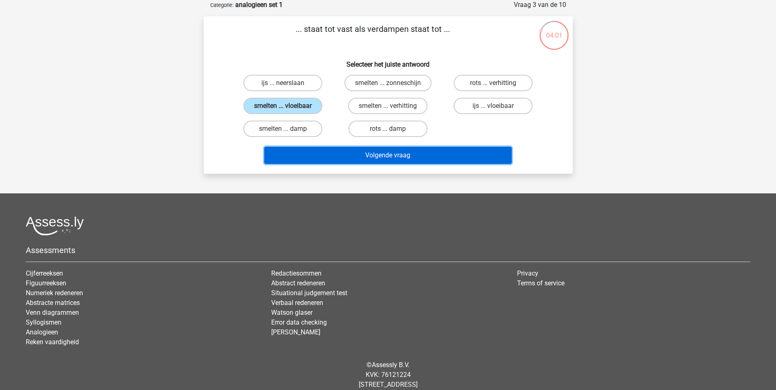
click at [368, 153] on button "Volgende vraag" at bounding box center [387, 155] width 247 height 17
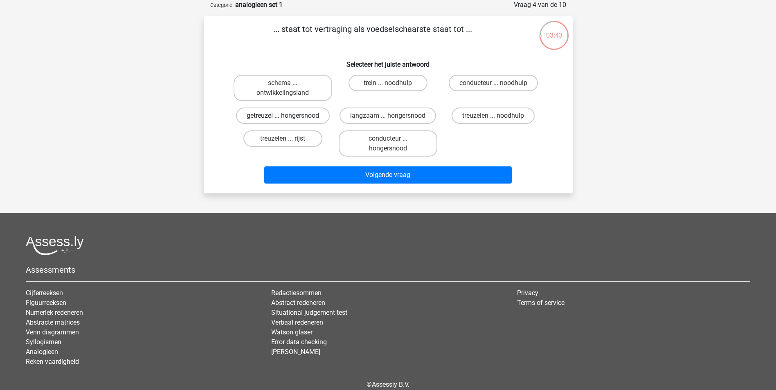
click at [297, 117] on label "getreuzel ... hongersnood" at bounding box center [283, 116] width 94 height 16
click at [288, 117] on input "getreuzel ... hongersnood" at bounding box center [285, 118] width 5 height 5
radio input "true"
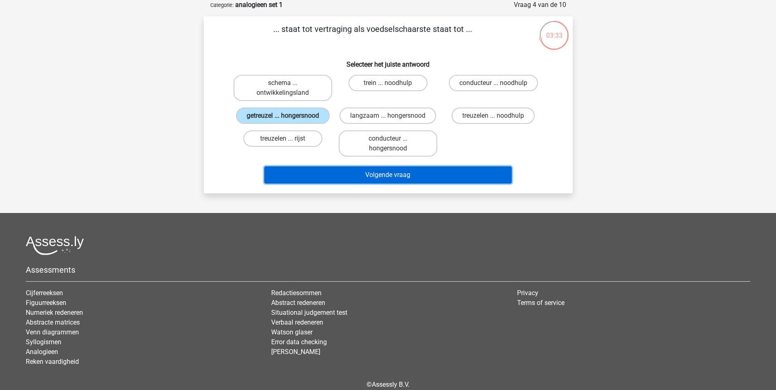
click at [369, 172] on button "Volgende vraag" at bounding box center [387, 174] width 247 height 17
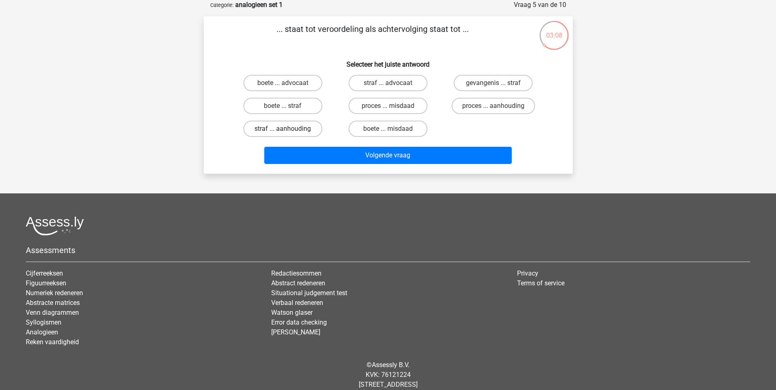
click at [298, 129] on label "straf ... aanhouding" at bounding box center [282, 129] width 79 height 16
click at [288, 129] on input "straf ... aanhouding" at bounding box center [285, 131] width 5 height 5
radio input "true"
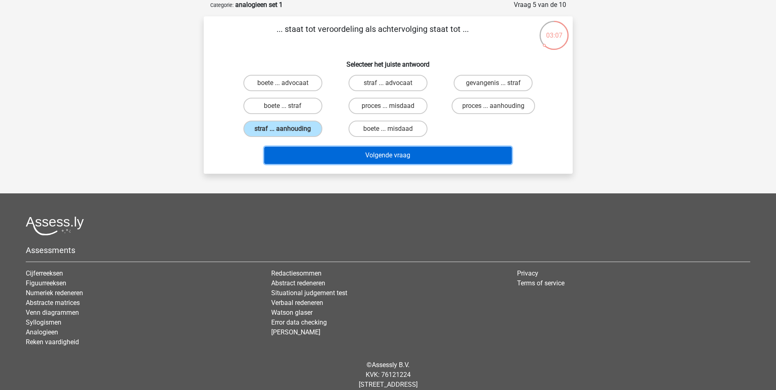
click at [368, 160] on button "Volgende vraag" at bounding box center [387, 155] width 247 height 17
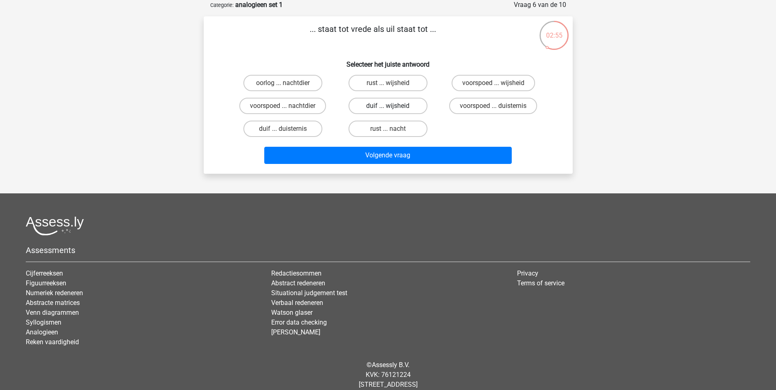
click at [376, 103] on label "duif ... wijsheid" at bounding box center [387, 106] width 79 height 16
click at [388, 106] on input "duif ... wijsheid" at bounding box center [390, 108] width 5 height 5
radio input "true"
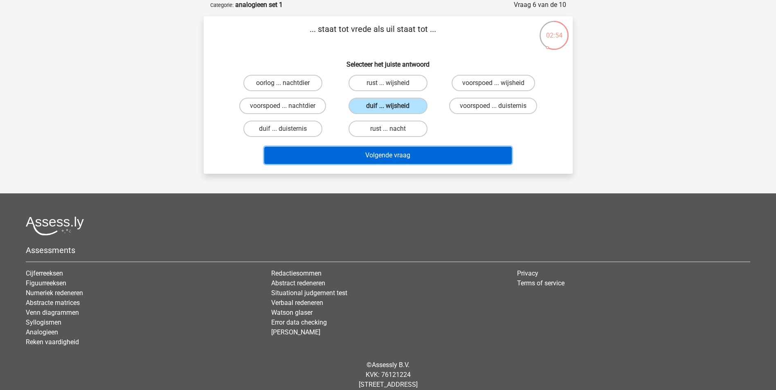
click at [390, 158] on button "Volgende vraag" at bounding box center [387, 155] width 247 height 17
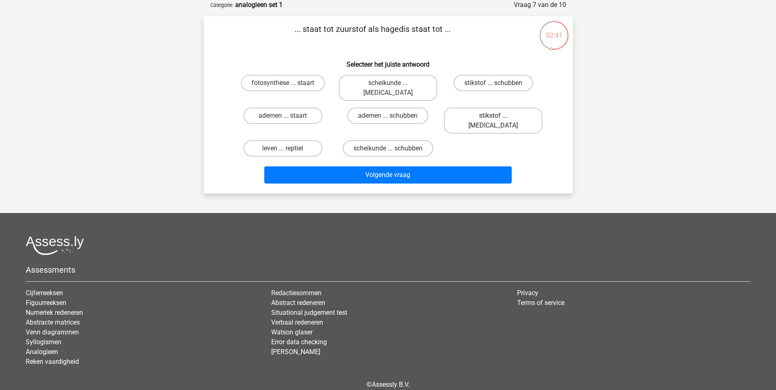
click at [480, 108] on label "stikstof ... krokodil" at bounding box center [493, 121] width 99 height 26
click at [493, 116] on input "stikstof ... krokodil" at bounding box center [495, 118] width 5 height 5
radio input "true"
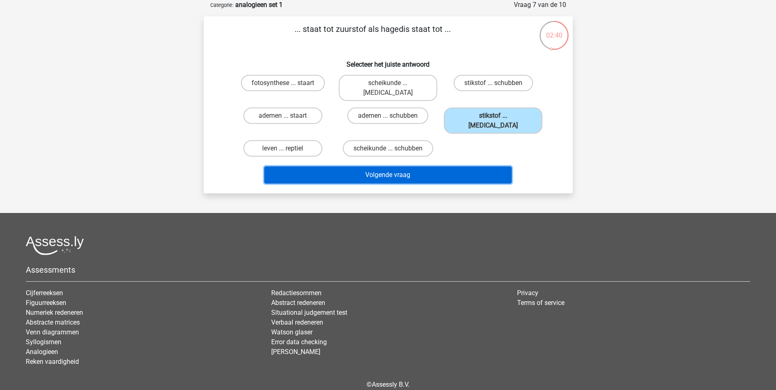
click at [409, 166] on button "Volgende vraag" at bounding box center [387, 174] width 247 height 17
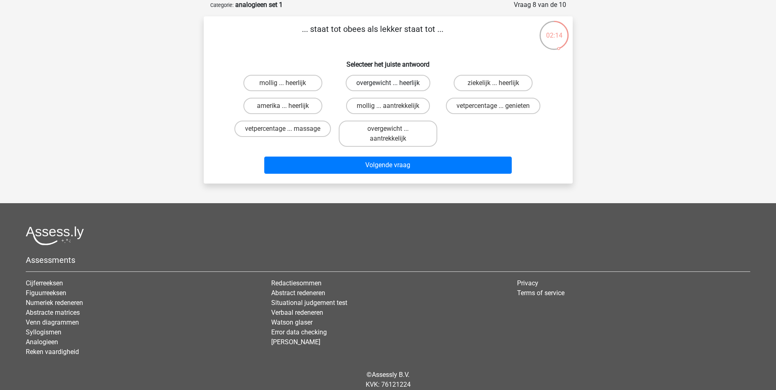
click at [377, 86] on label "overgewicht ... heerlijk" at bounding box center [388, 83] width 85 height 16
click at [388, 86] on input "overgewicht ... heerlijk" at bounding box center [390, 85] width 5 height 5
radio input "true"
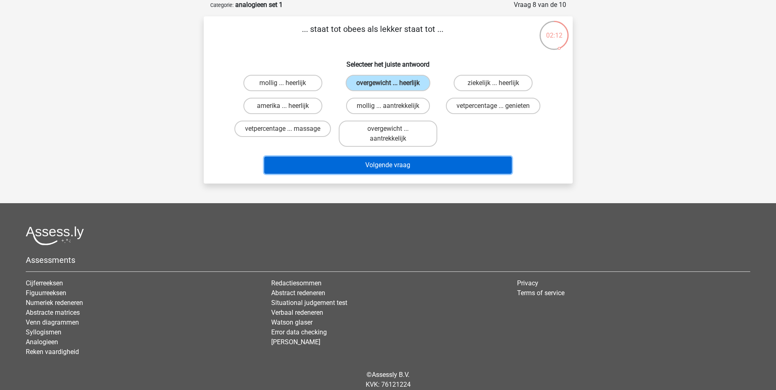
click at [404, 162] on button "Volgende vraag" at bounding box center [387, 165] width 247 height 17
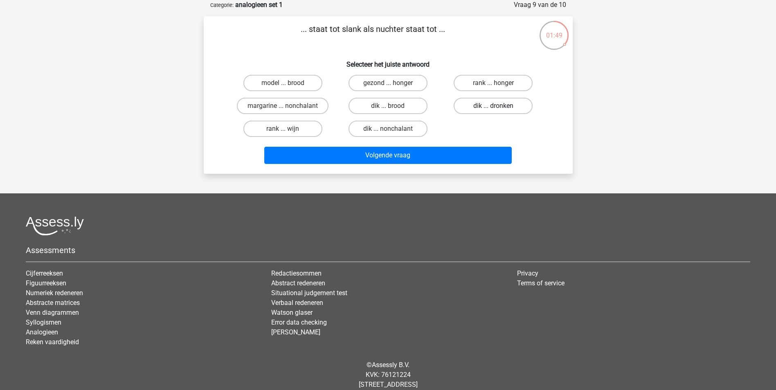
click at [500, 105] on label "dik ... dronken" at bounding box center [492, 106] width 79 height 16
click at [498, 106] on input "dik ... dronken" at bounding box center [495, 108] width 5 height 5
radio input "true"
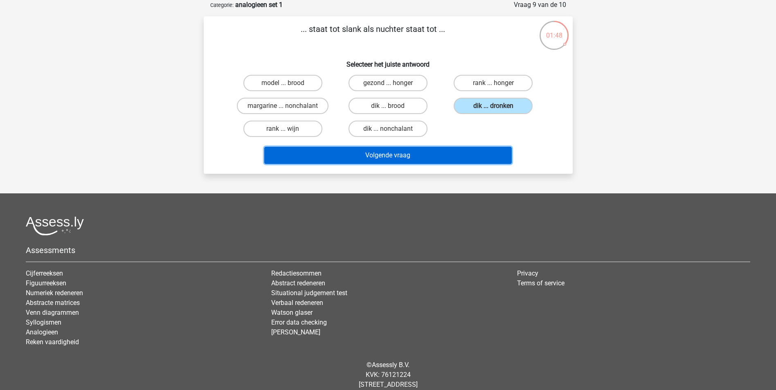
click at [443, 150] on button "Volgende vraag" at bounding box center [387, 155] width 247 height 17
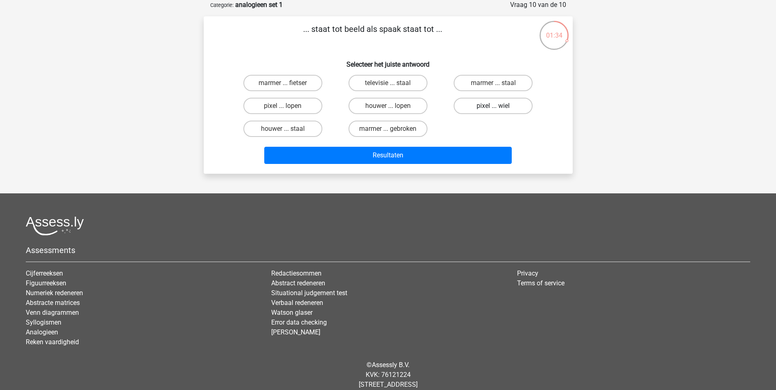
click at [496, 103] on label "pixel ... wiel" at bounding box center [492, 106] width 79 height 16
click at [496, 106] on input "pixel ... wiel" at bounding box center [495, 108] width 5 height 5
radio input "true"
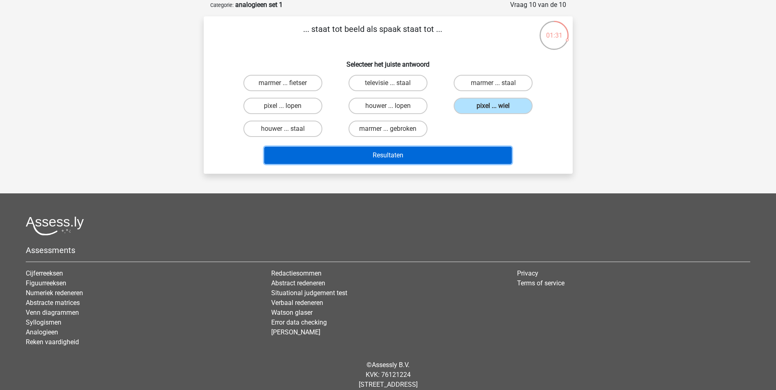
click at [395, 153] on button "Resultaten" at bounding box center [387, 155] width 247 height 17
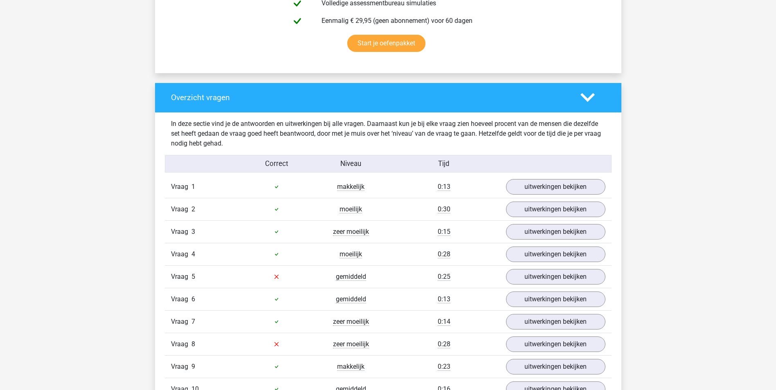
scroll to position [572, 0]
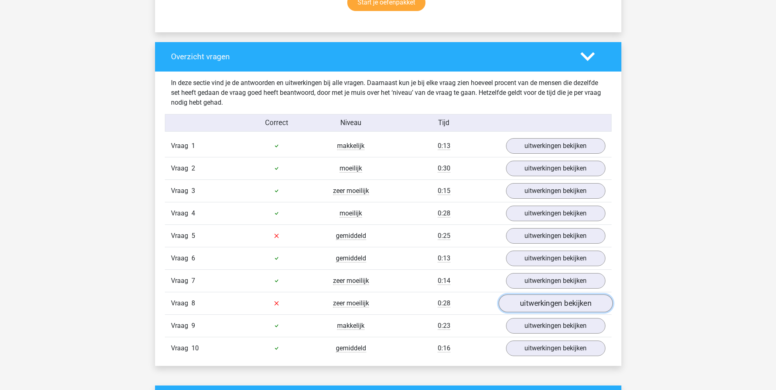
click at [542, 304] on link "uitwerkingen bekijken" at bounding box center [555, 303] width 114 height 18
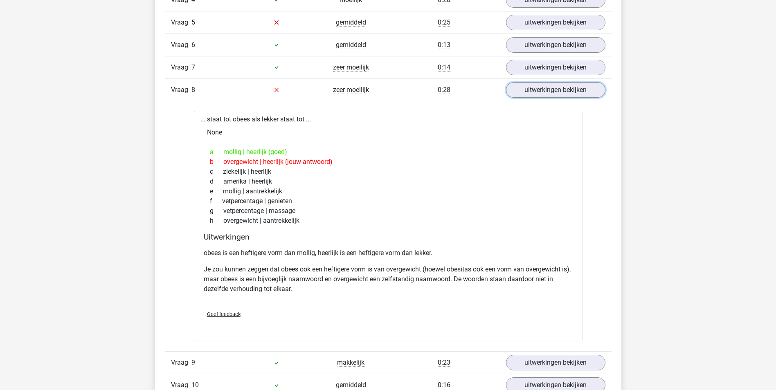
scroll to position [818, 0]
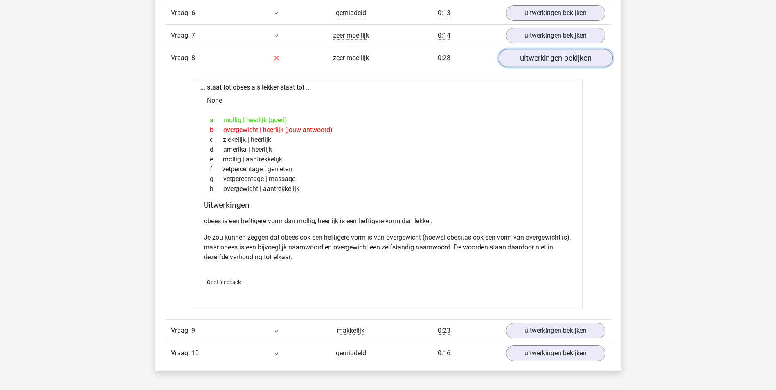
click at [545, 62] on link "uitwerkingen bekijken" at bounding box center [555, 58] width 114 height 18
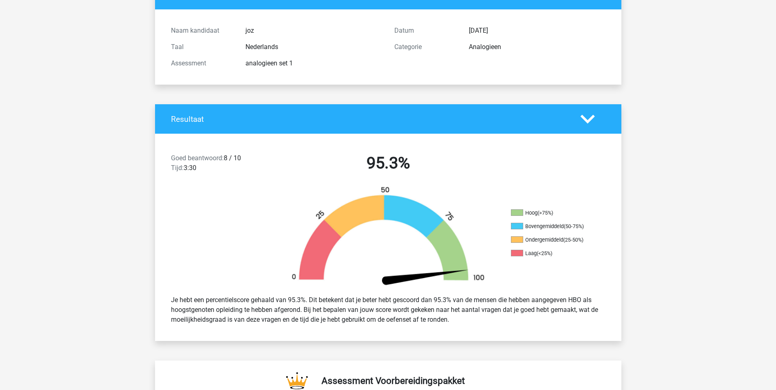
scroll to position [0, 0]
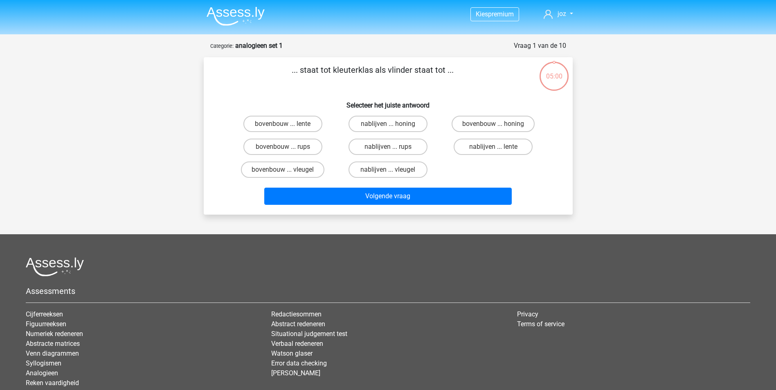
scroll to position [41, 0]
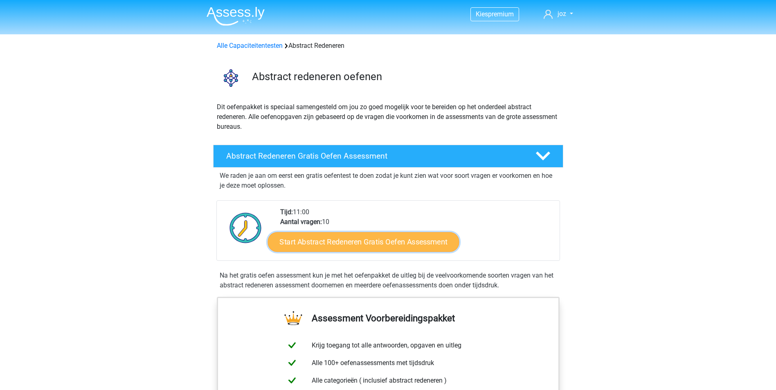
click at [331, 242] on link "Start Abstract Redeneren Gratis Oefen Assessment" at bounding box center [362, 242] width 191 height 20
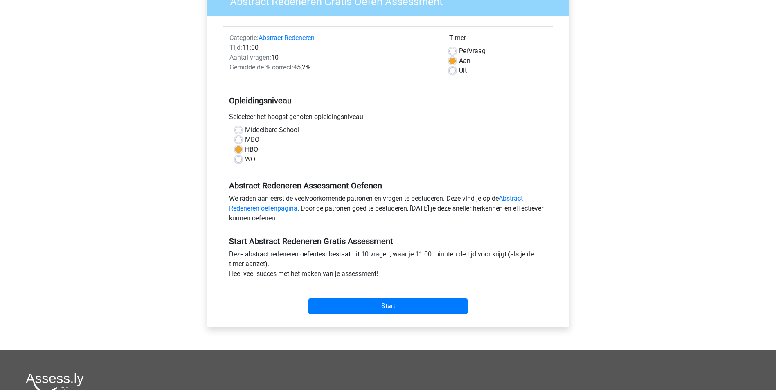
scroll to position [82, 0]
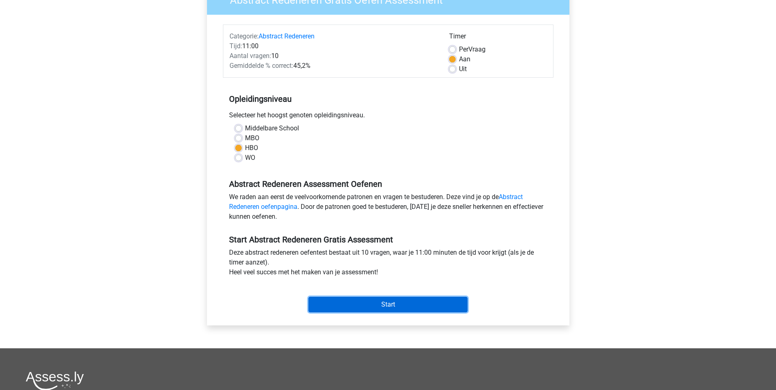
click at [376, 308] on input "Start" at bounding box center [387, 305] width 159 height 16
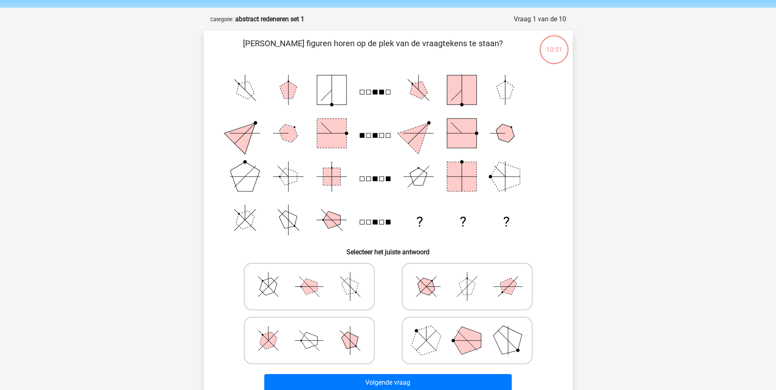
scroll to position [41, 0]
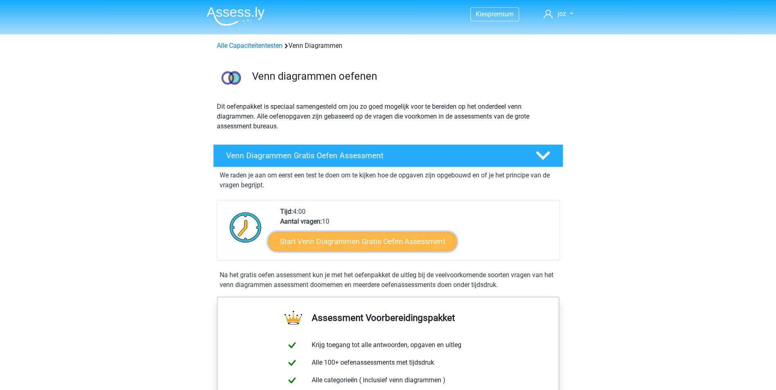
click at [337, 241] on link "Start Venn Diagrammen Gratis Oefen Assessment" at bounding box center [362, 242] width 189 height 20
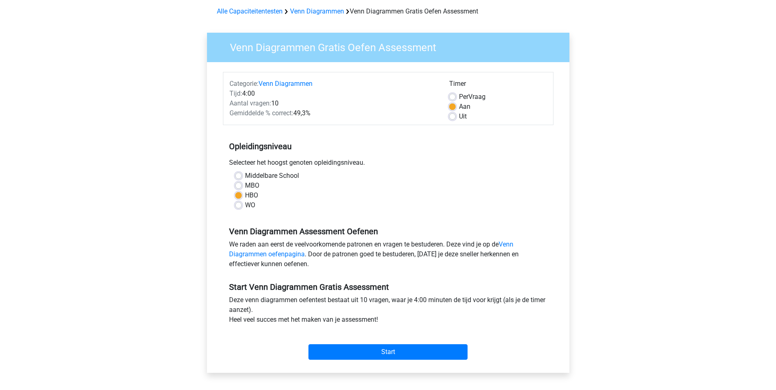
scroll to position [82, 0]
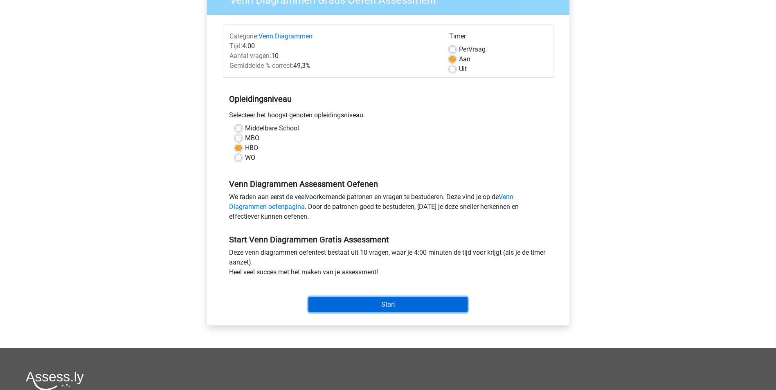
click at [394, 309] on input "Start" at bounding box center [387, 305] width 159 height 16
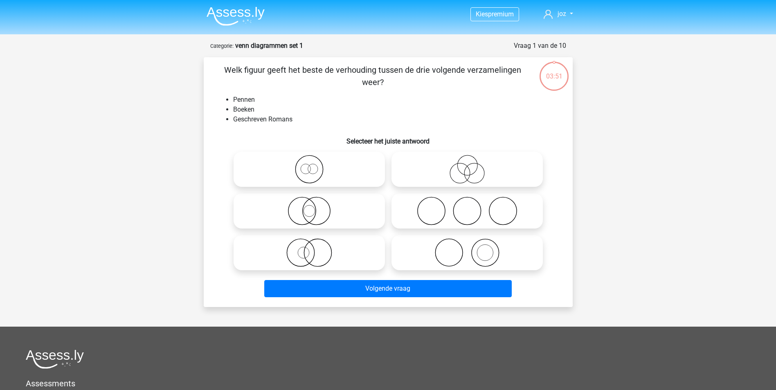
click at [456, 258] on icon at bounding box center [467, 252] width 145 height 29
click at [467, 249] on input "radio" at bounding box center [469, 245] width 5 height 5
radio input "true"
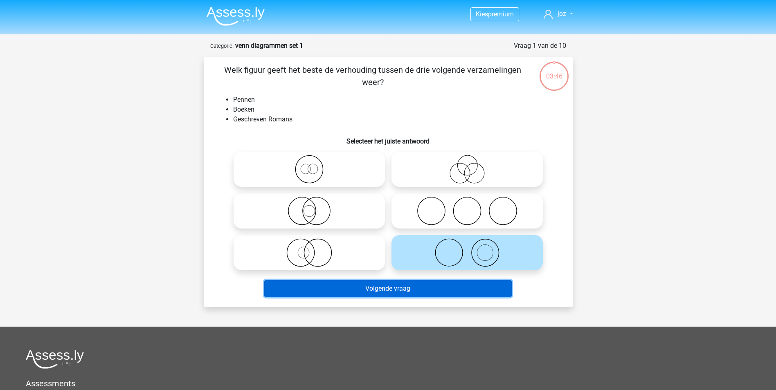
click at [424, 285] on button "Volgende vraag" at bounding box center [387, 288] width 247 height 17
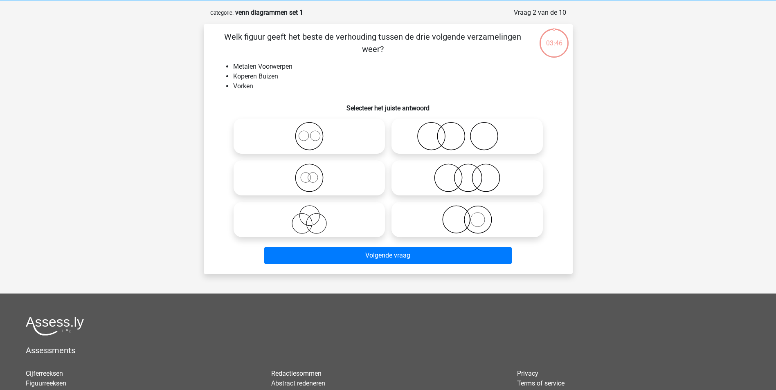
scroll to position [41, 0]
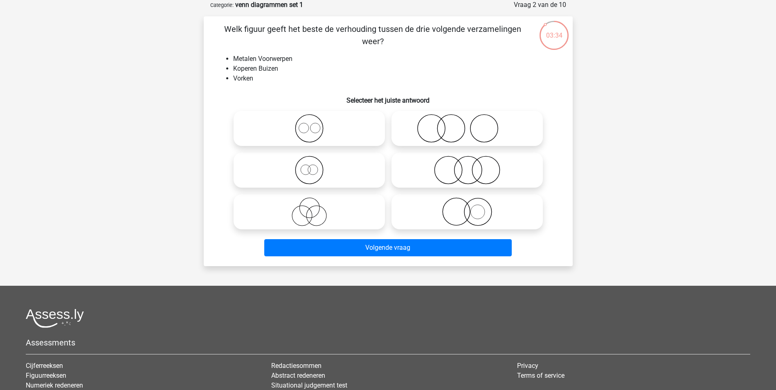
click at [487, 213] on icon at bounding box center [467, 211] width 145 height 29
click at [472, 208] on input "radio" at bounding box center [469, 204] width 5 height 5
radio input "true"
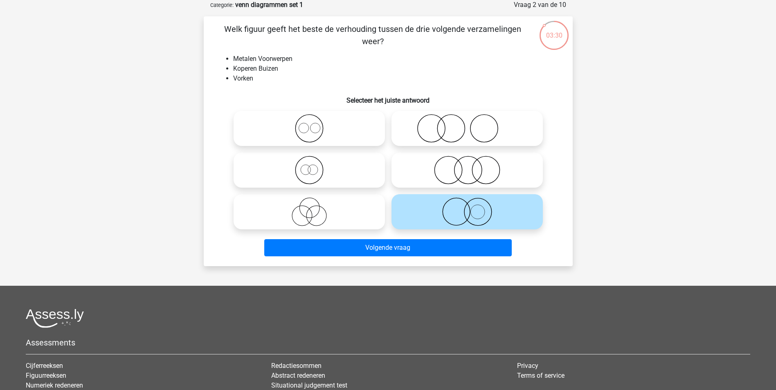
click at [470, 131] on icon at bounding box center [467, 128] width 145 height 29
click at [470, 124] on input "radio" at bounding box center [469, 121] width 5 height 5
radio input "true"
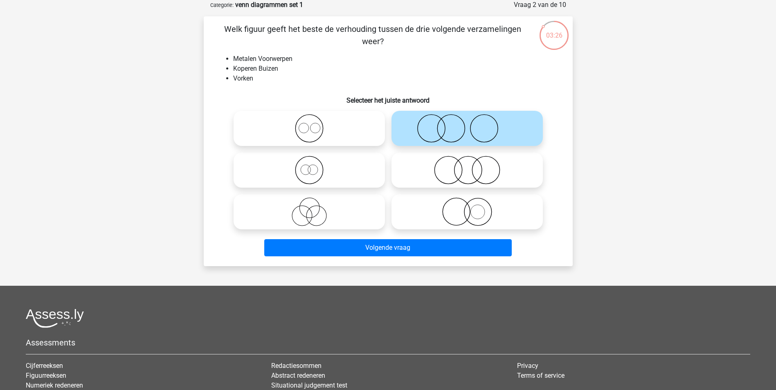
click at [334, 134] on icon at bounding box center [309, 128] width 145 height 29
click at [314, 124] on input "radio" at bounding box center [311, 121] width 5 height 5
radio input "true"
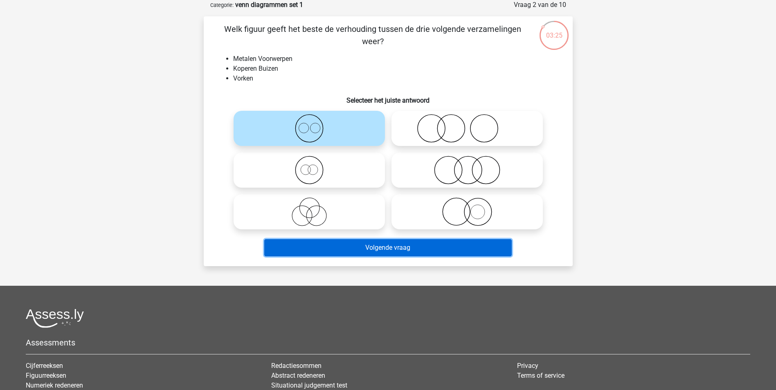
click at [395, 249] on button "Volgende vraag" at bounding box center [387, 247] width 247 height 17
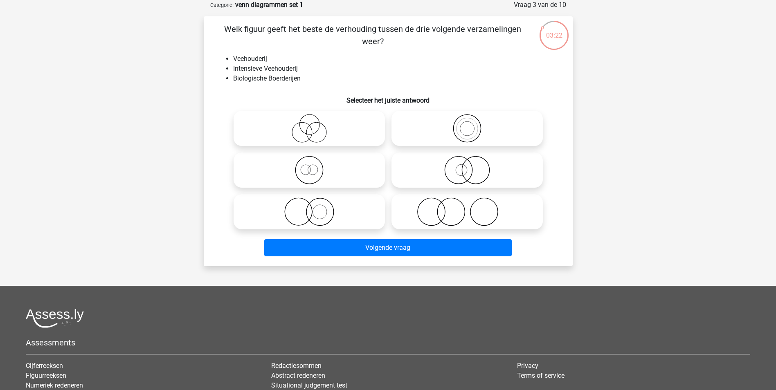
scroll to position [0, 0]
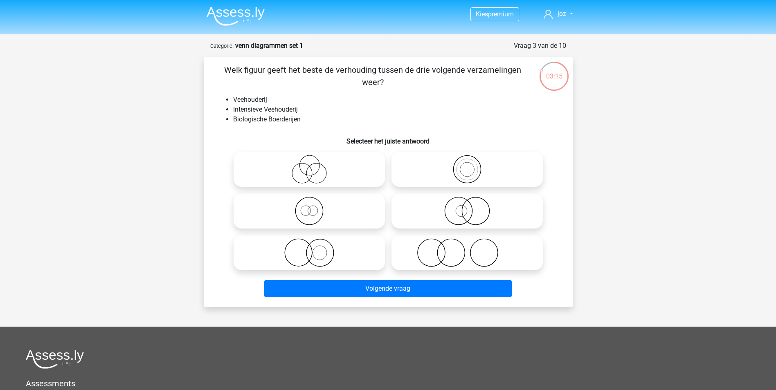
click at [470, 171] on icon at bounding box center [467, 169] width 145 height 29
click at [470, 165] on input "radio" at bounding box center [469, 162] width 5 height 5
radio input "true"
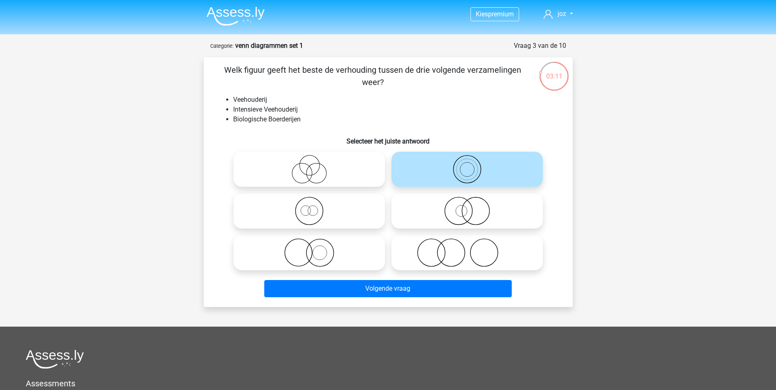
click at [473, 199] on icon at bounding box center [467, 211] width 145 height 29
click at [472, 202] on input "radio" at bounding box center [469, 204] width 5 height 5
radio input "true"
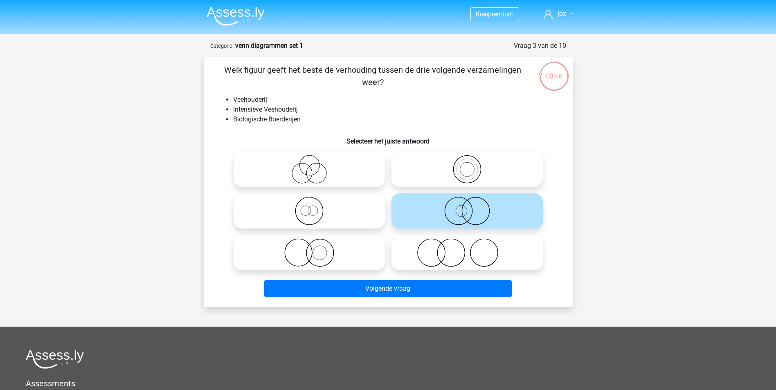
click at [478, 168] on icon at bounding box center [467, 169] width 145 height 29
click at [472, 165] on input "radio" at bounding box center [469, 162] width 5 height 5
radio input "true"
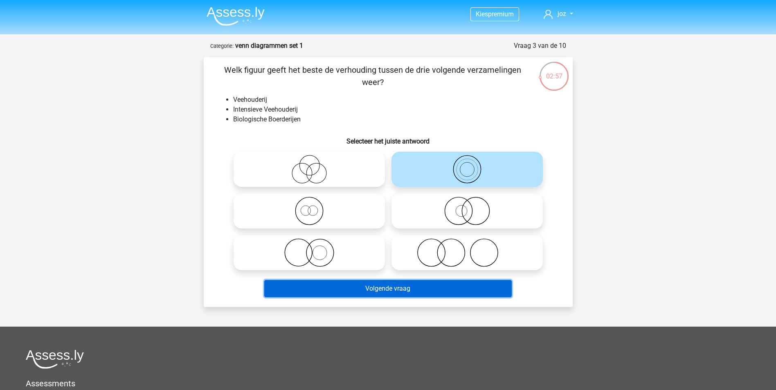
click at [436, 288] on button "Volgende vraag" at bounding box center [387, 288] width 247 height 17
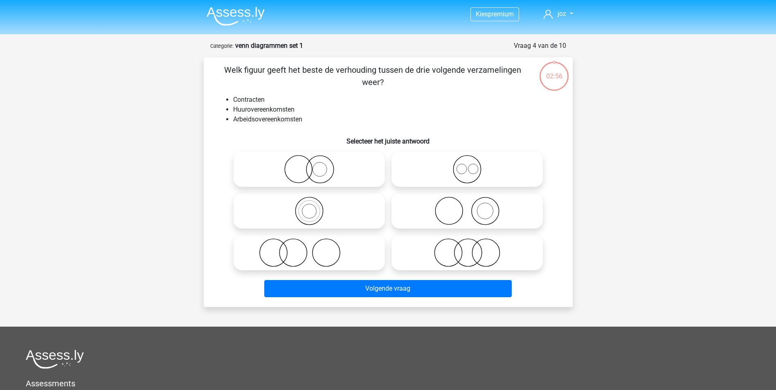
scroll to position [41, 0]
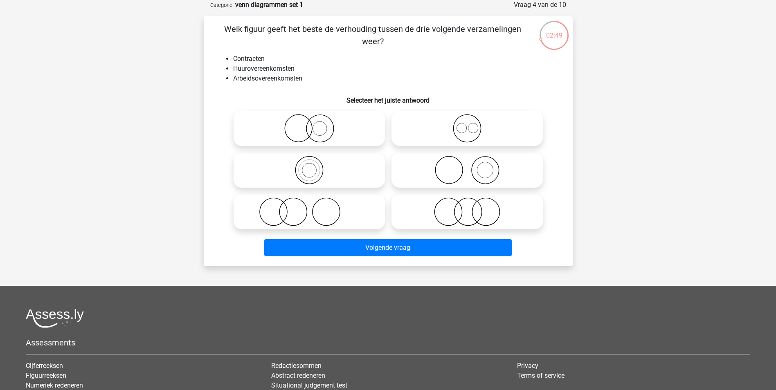
click at [473, 132] on icon at bounding box center [467, 128] width 145 height 29
click at [472, 124] on input "radio" at bounding box center [469, 121] width 5 height 5
radio input "true"
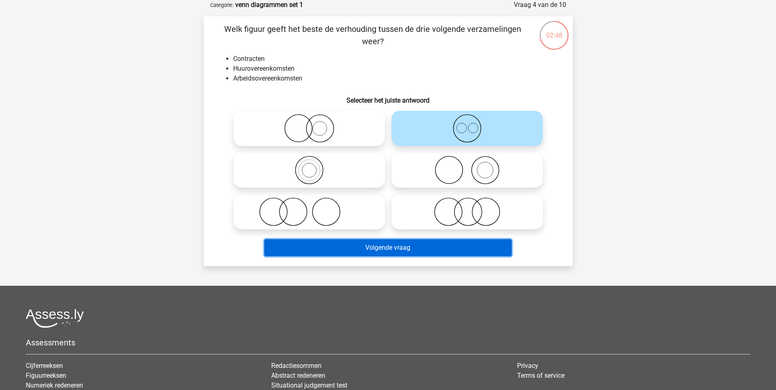
click at [441, 242] on button "Volgende vraag" at bounding box center [387, 247] width 247 height 17
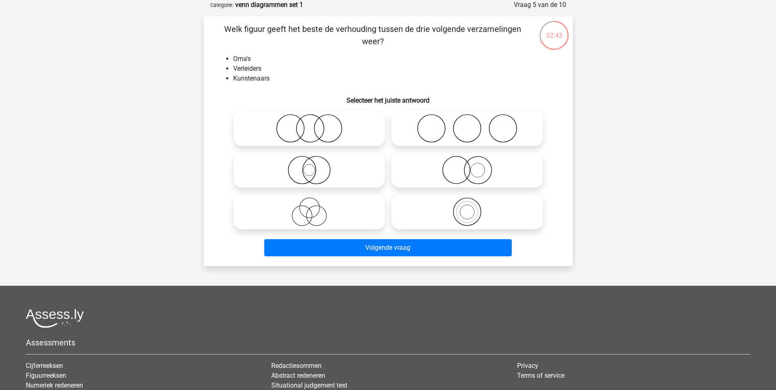
click at [483, 129] on icon at bounding box center [467, 128] width 145 height 29
click at [472, 124] on input "radio" at bounding box center [469, 121] width 5 height 5
radio input "true"
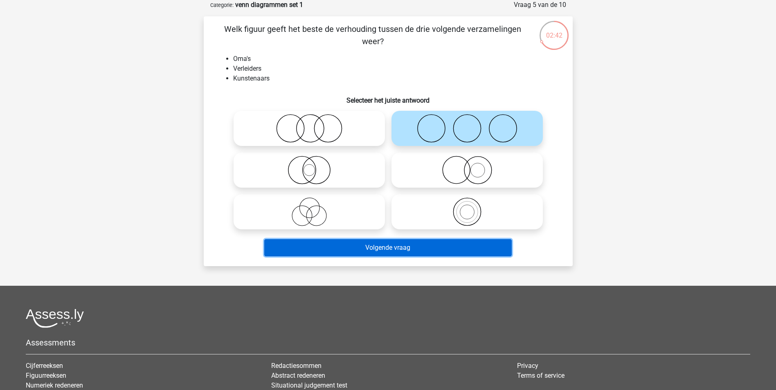
click at [396, 250] on button "Volgende vraag" at bounding box center [387, 247] width 247 height 17
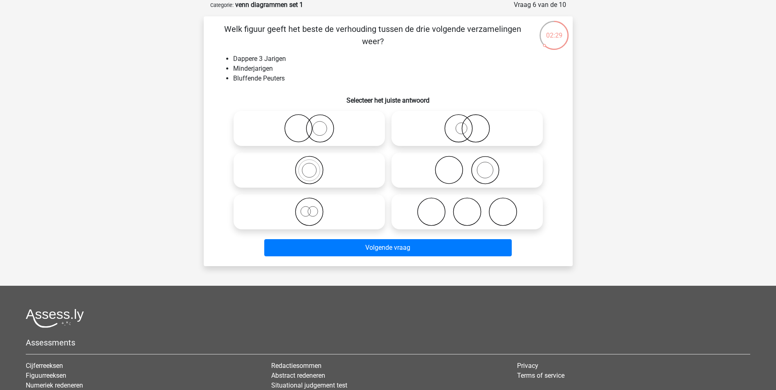
click at [319, 218] on icon at bounding box center [309, 211] width 145 height 29
click at [314, 208] on input "radio" at bounding box center [311, 204] width 5 height 5
radio input "true"
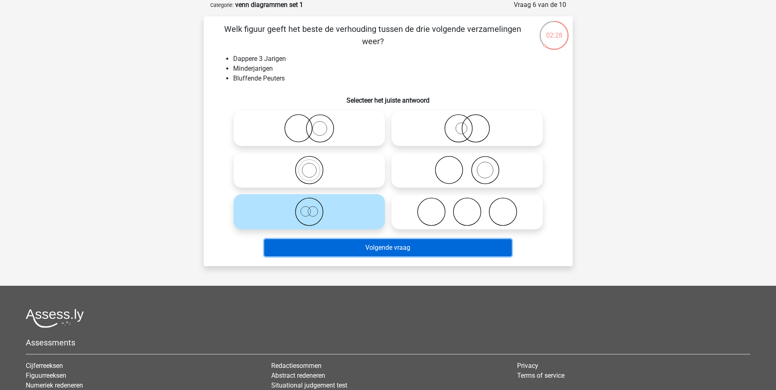
click at [347, 251] on button "Volgende vraag" at bounding box center [387, 247] width 247 height 17
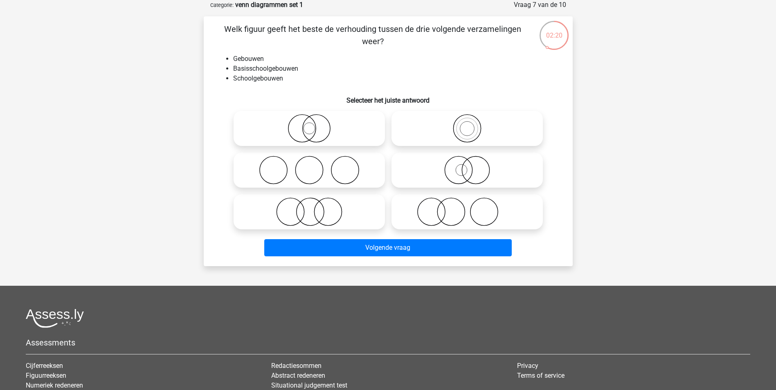
click at [475, 126] on icon at bounding box center [467, 128] width 145 height 29
click at [472, 124] on input "radio" at bounding box center [469, 121] width 5 height 5
radio input "true"
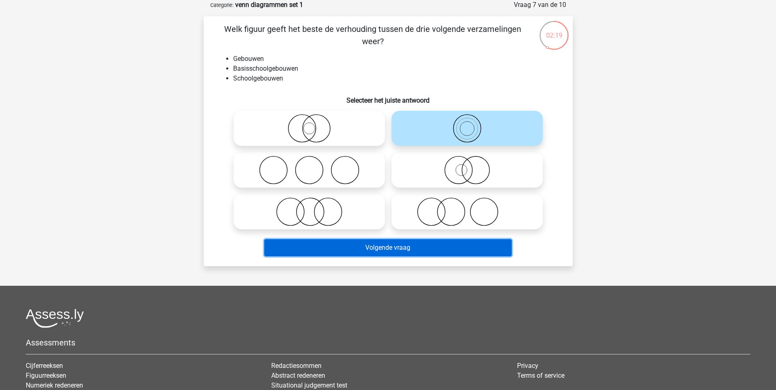
click at [439, 242] on button "Volgende vraag" at bounding box center [387, 247] width 247 height 17
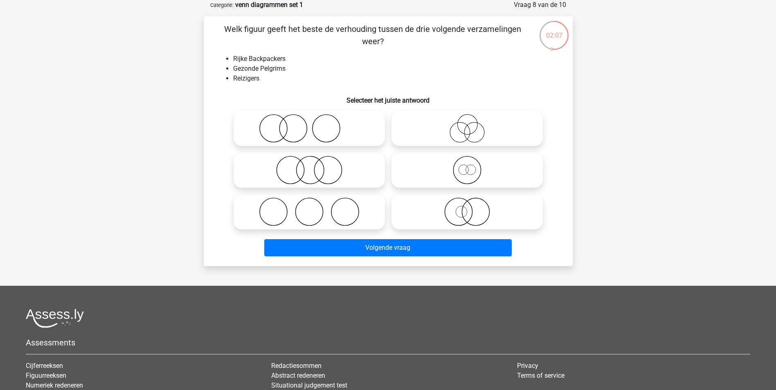
click at [464, 170] on icon at bounding box center [467, 170] width 145 height 29
click at [467, 166] on input "radio" at bounding box center [469, 163] width 5 height 5
radio input "true"
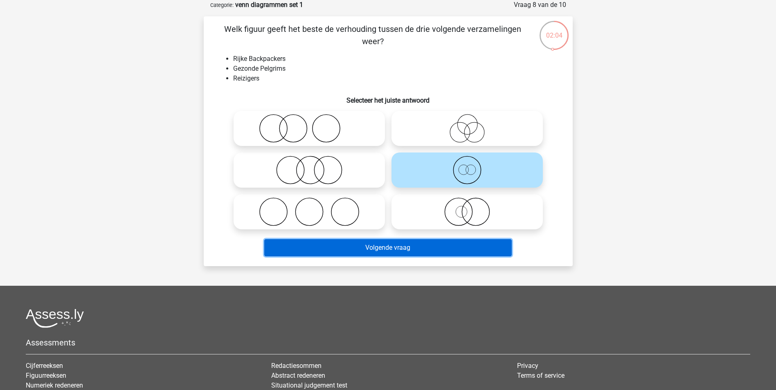
click at [396, 245] on button "Volgende vraag" at bounding box center [387, 247] width 247 height 17
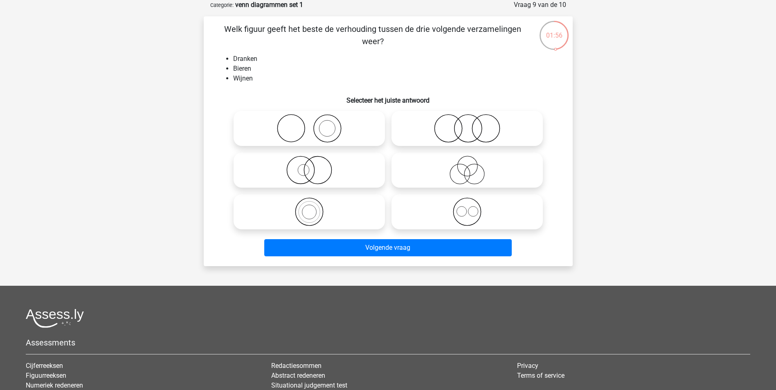
click at [466, 211] on icon at bounding box center [467, 211] width 145 height 29
click at [467, 208] on input "radio" at bounding box center [469, 204] width 5 height 5
radio input "true"
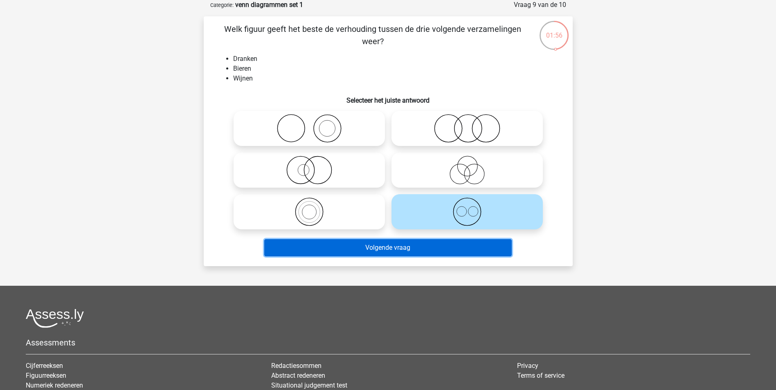
click at [448, 245] on button "Volgende vraag" at bounding box center [387, 247] width 247 height 17
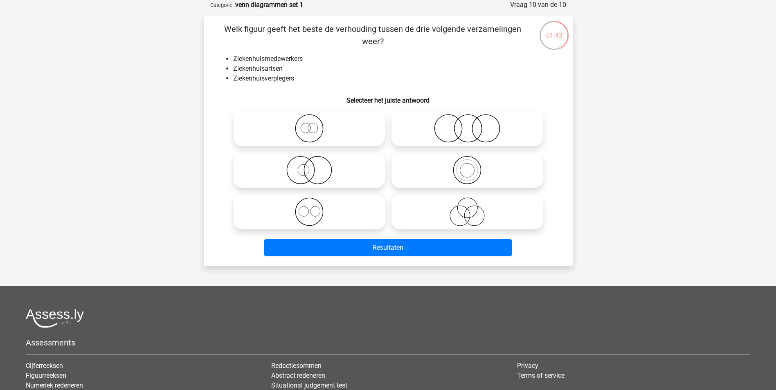
click at [323, 213] on icon at bounding box center [309, 211] width 145 height 29
click at [314, 208] on input "radio" at bounding box center [311, 204] width 5 height 5
radio input "true"
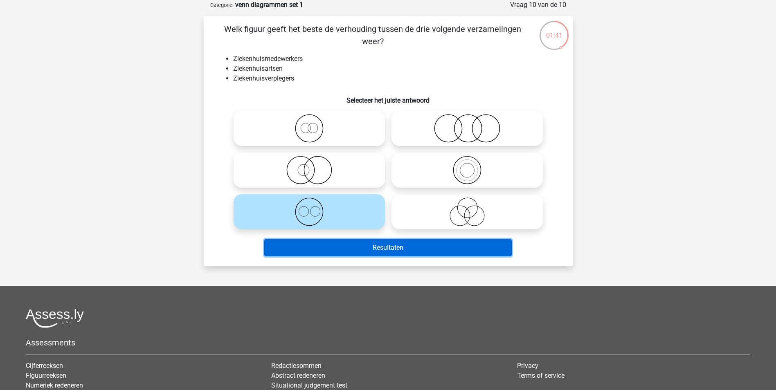
click at [426, 249] on button "Resultaten" at bounding box center [387, 247] width 247 height 17
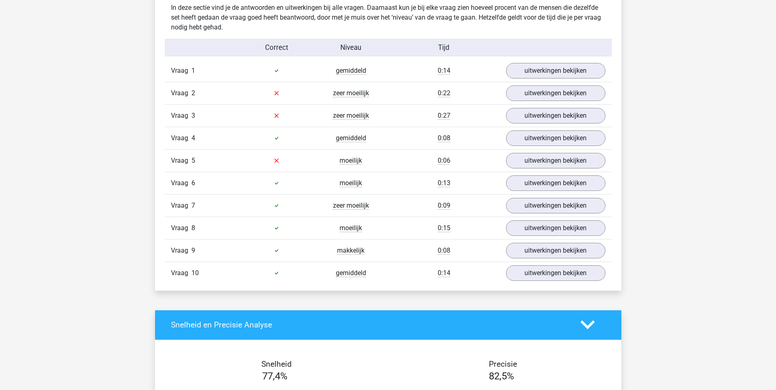
scroll to position [654, 0]
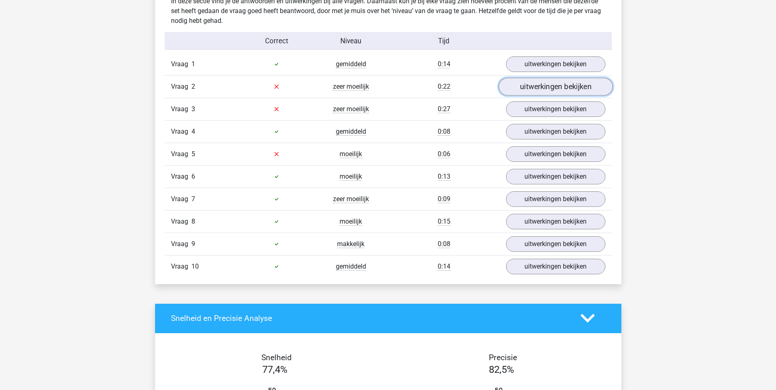
click at [539, 84] on link "uitwerkingen bekijken" at bounding box center [555, 87] width 114 height 18
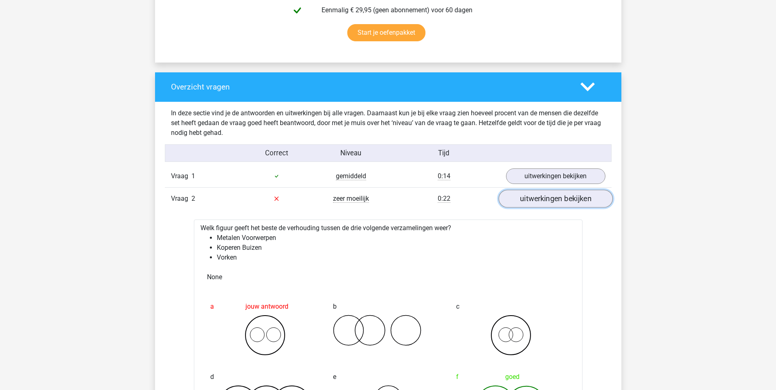
scroll to position [532, 0]
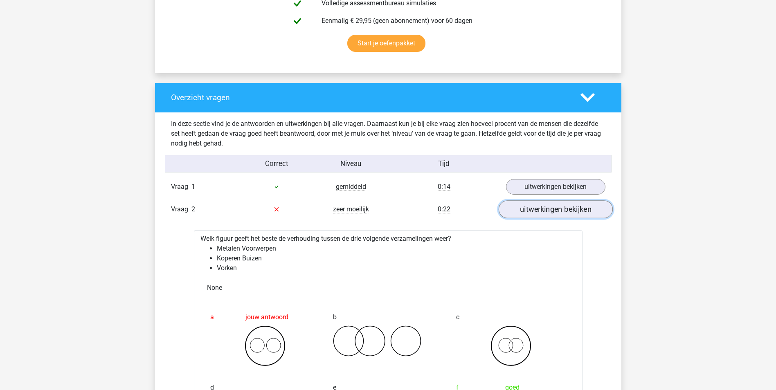
click at [559, 213] on link "uitwerkingen bekijken" at bounding box center [555, 209] width 114 height 18
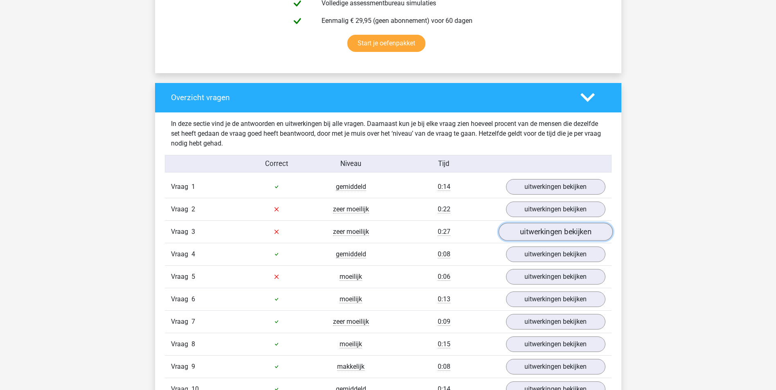
click at [552, 234] on link "uitwerkingen bekijken" at bounding box center [555, 232] width 114 height 18
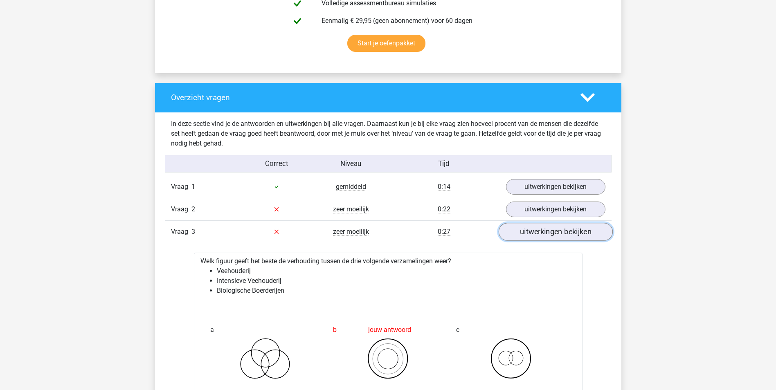
click at [552, 238] on link "uitwerkingen bekijken" at bounding box center [555, 232] width 114 height 18
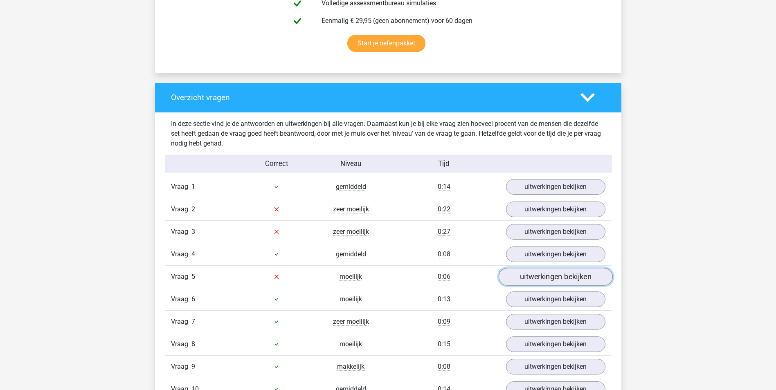
click at [570, 278] on link "uitwerkingen bekijken" at bounding box center [555, 277] width 114 height 18
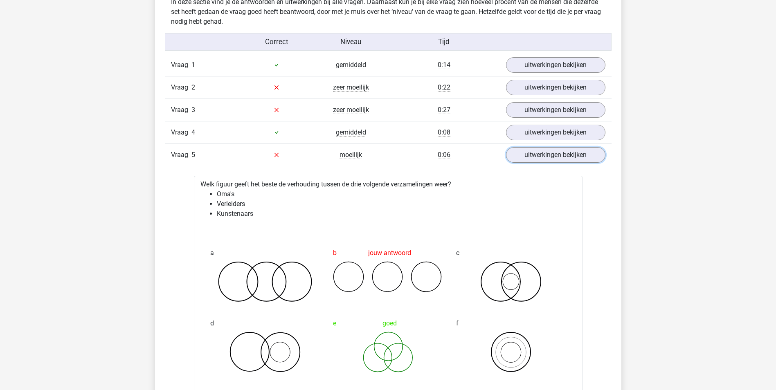
scroll to position [654, 0]
click at [553, 157] on link "uitwerkingen bekijken" at bounding box center [555, 154] width 114 height 18
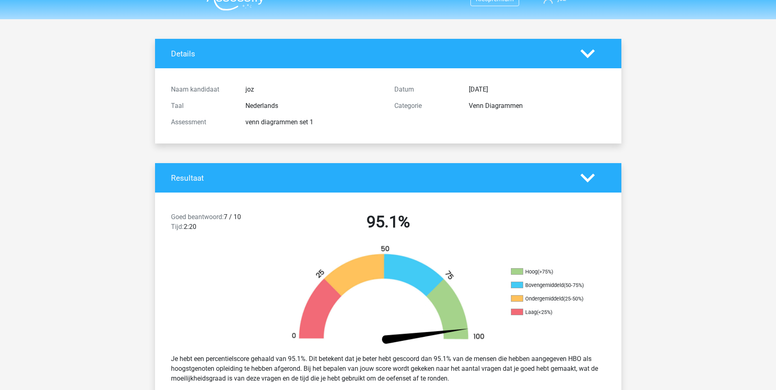
scroll to position [0, 0]
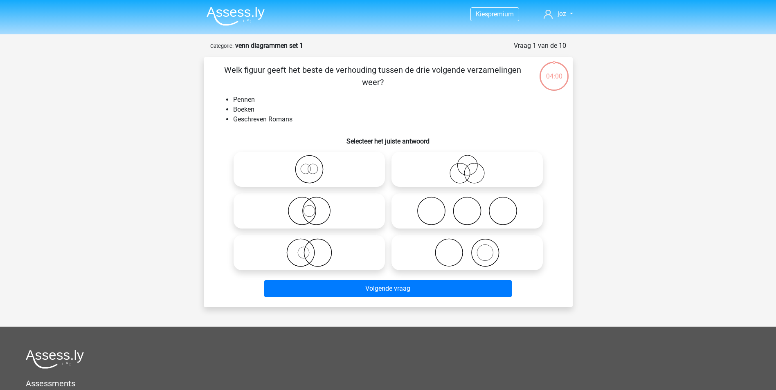
scroll to position [41, 0]
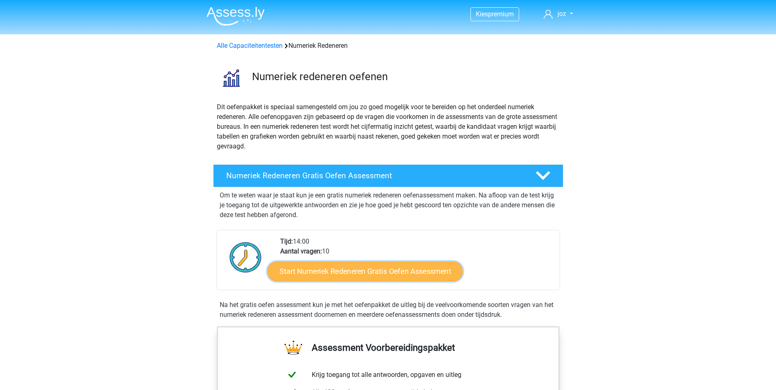
click at [369, 278] on link "Start Numeriek Redeneren Gratis Oefen Assessment" at bounding box center [364, 271] width 195 height 20
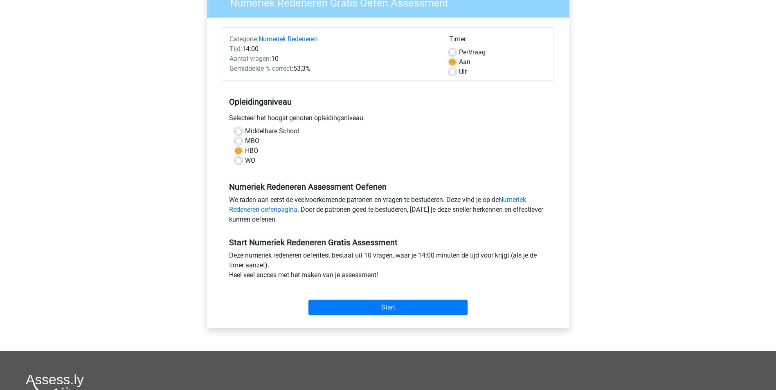
scroll to position [82, 0]
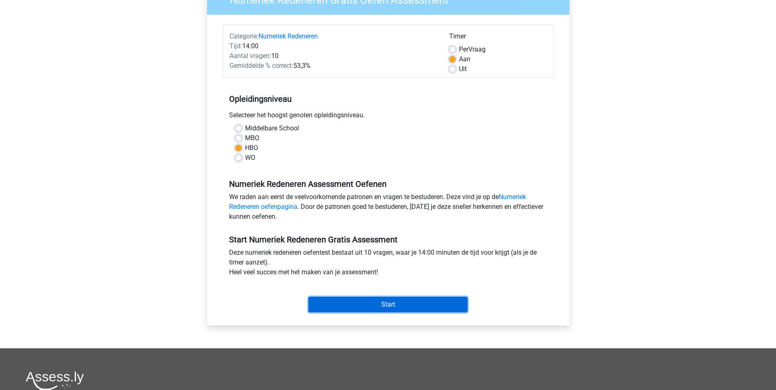
click at [381, 305] on input "Start" at bounding box center [387, 305] width 159 height 16
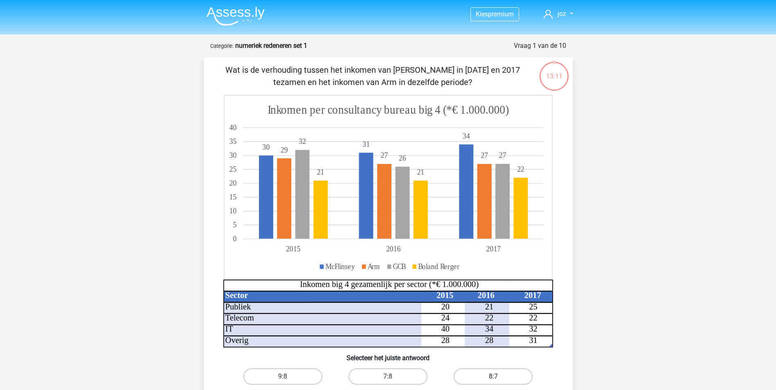
click at [507, 377] on label "8:7" at bounding box center [492, 376] width 79 height 16
click at [498, 377] on input "8:7" at bounding box center [495, 379] width 5 height 5
radio input "true"
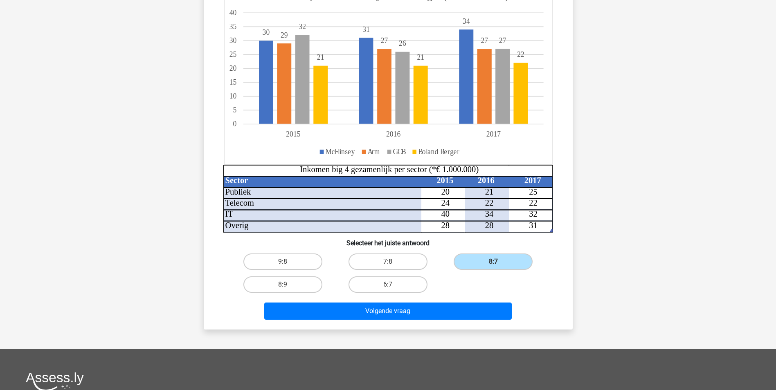
scroll to position [123, 0]
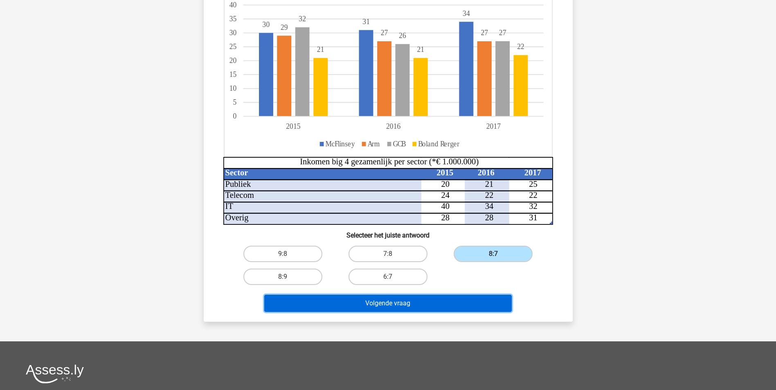
click at [439, 306] on button "Volgende vraag" at bounding box center [387, 303] width 247 height 17
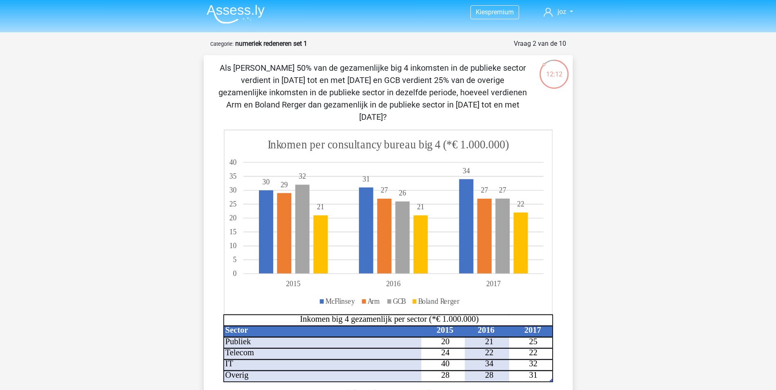
scroll to position [0, 0]
